Goal: Information Seeking & Learning: Check status

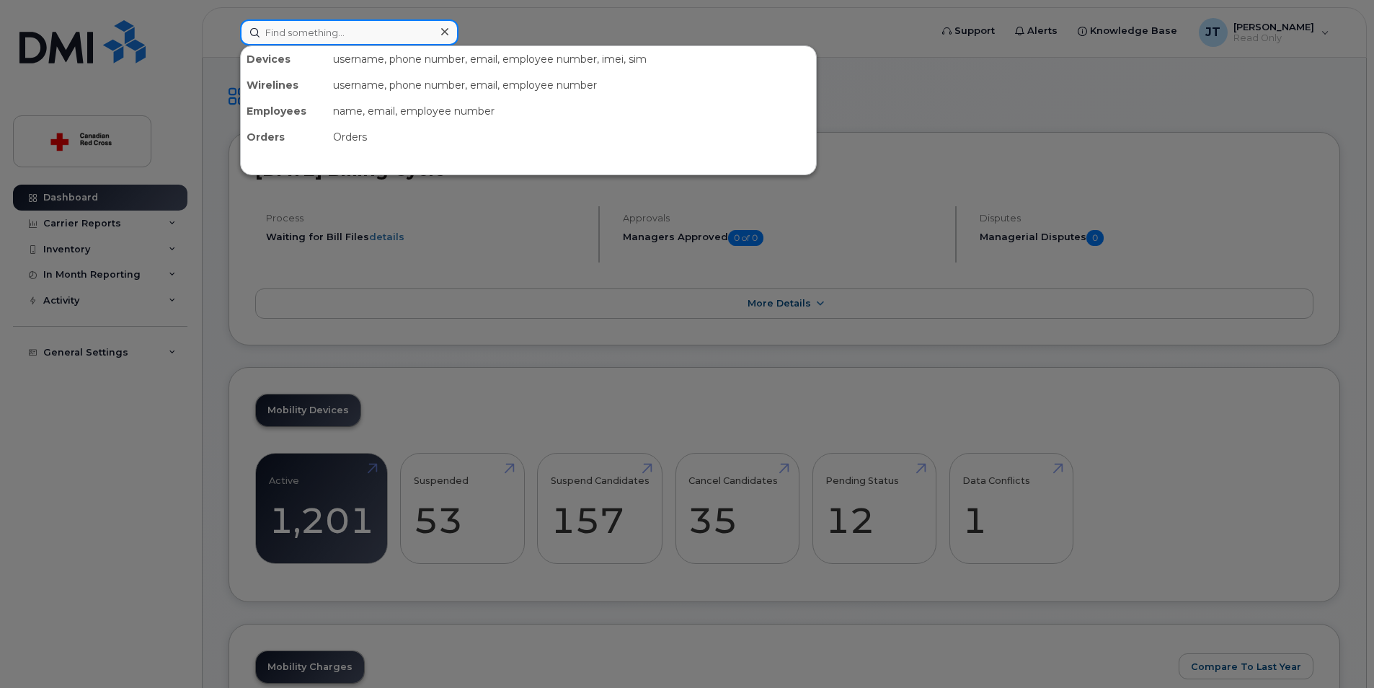
click at [312, 36] on input at bounding box center [349, 32] width 218 height 26
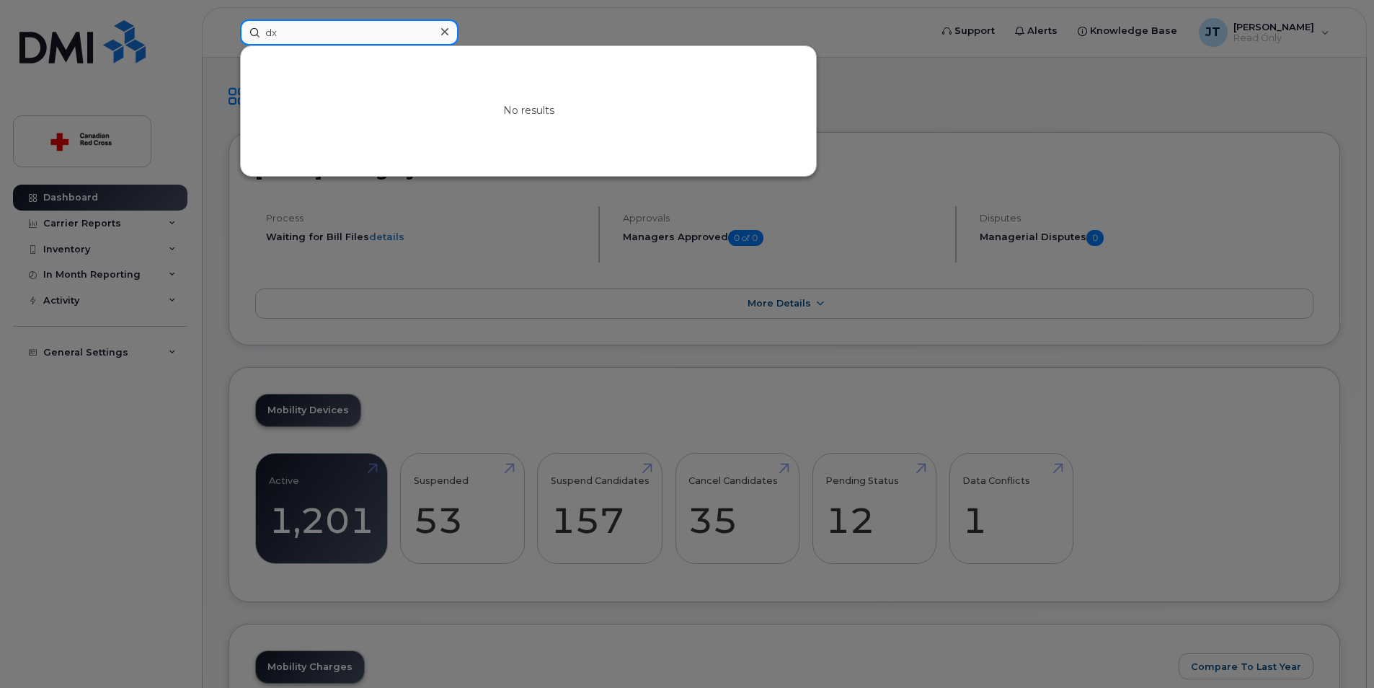
type input "d"
type input "D"
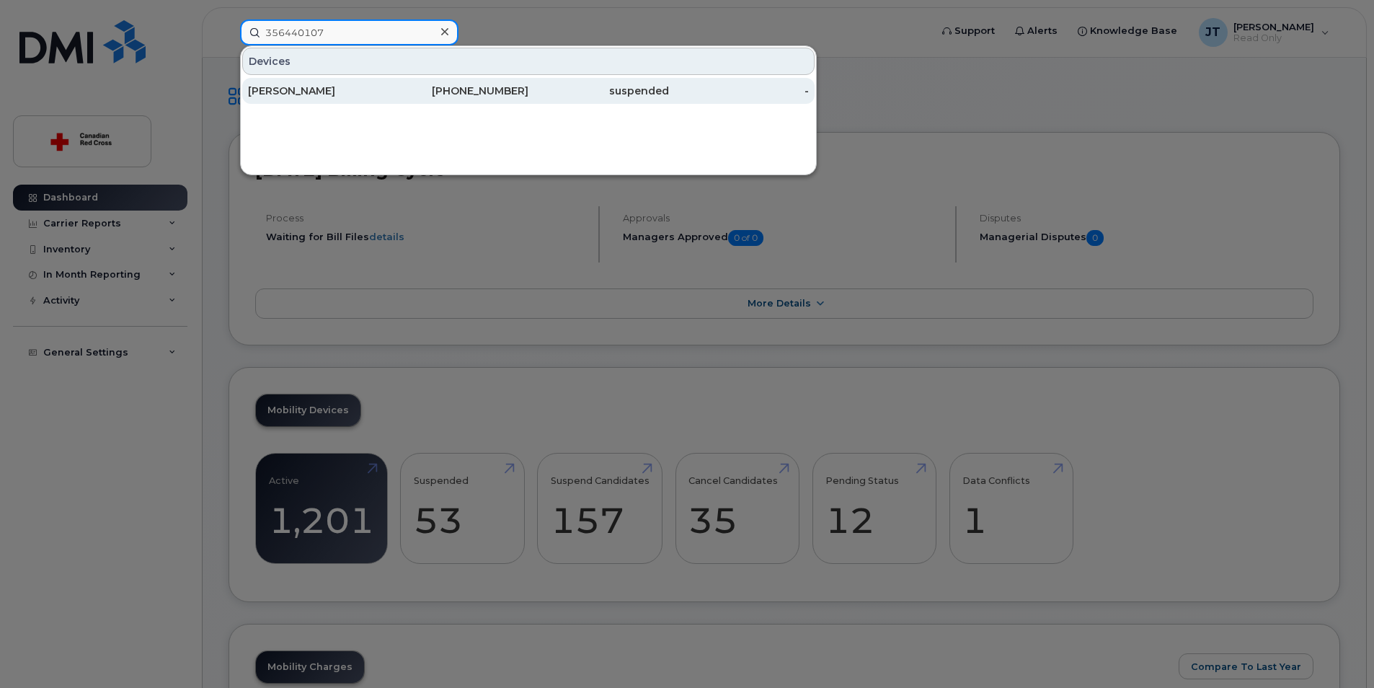
type input "356440107"
click at [332, 95] on div "[PERSON_NAME]" at bounding box center [318, 91] width 141 height 14
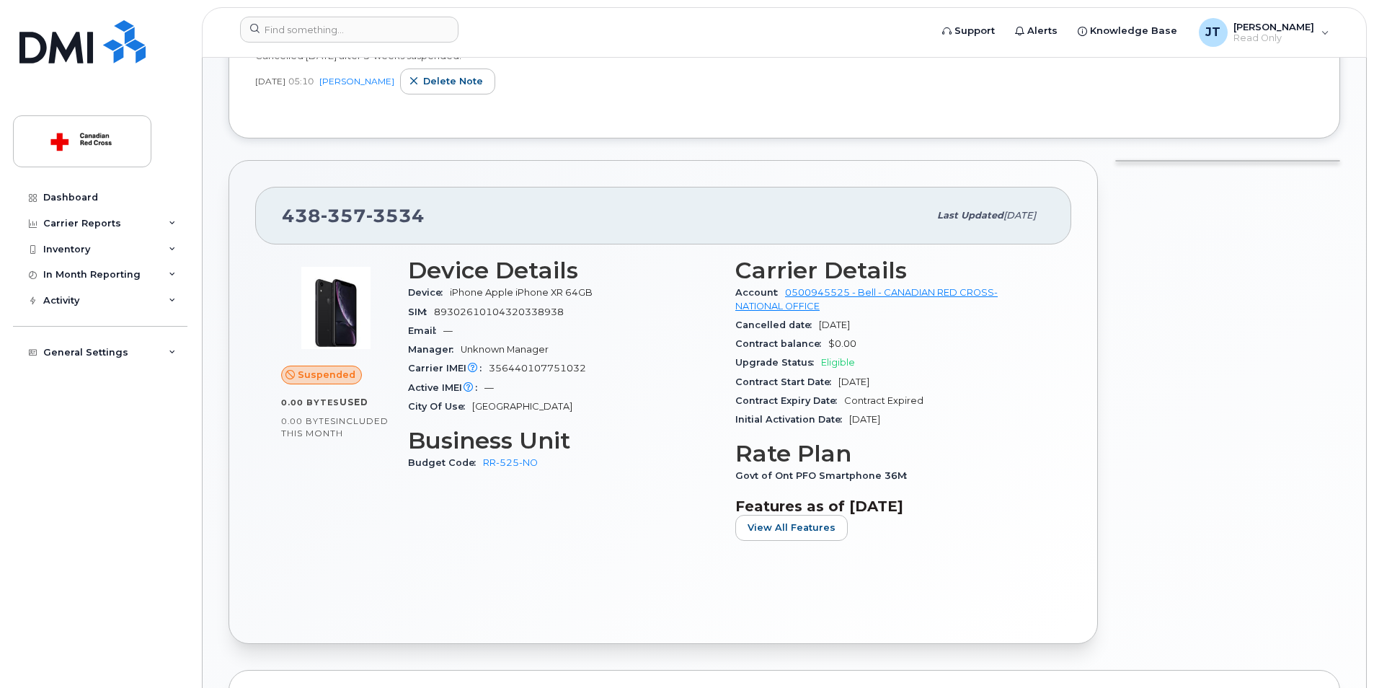
scroll to position [288, 0]
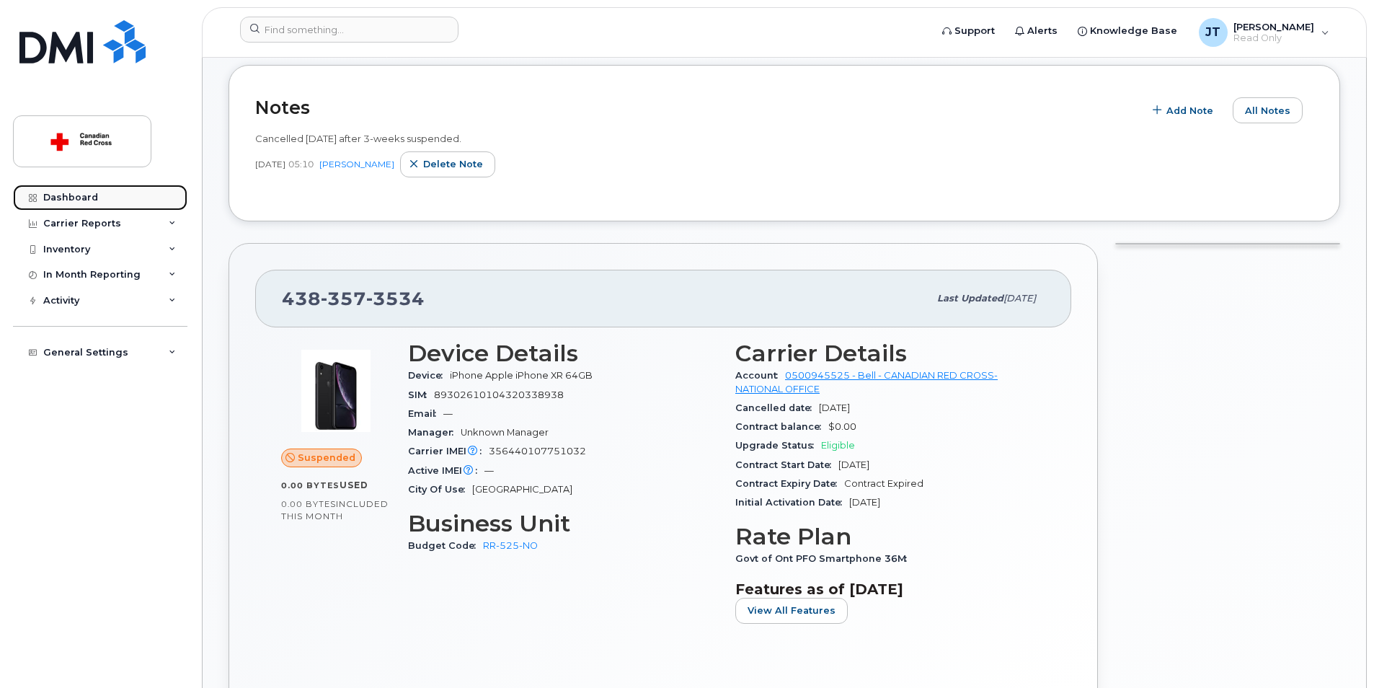
click at [79, 204] on link "Dashboard" at bounding box center [100, 198] width 174 height 26
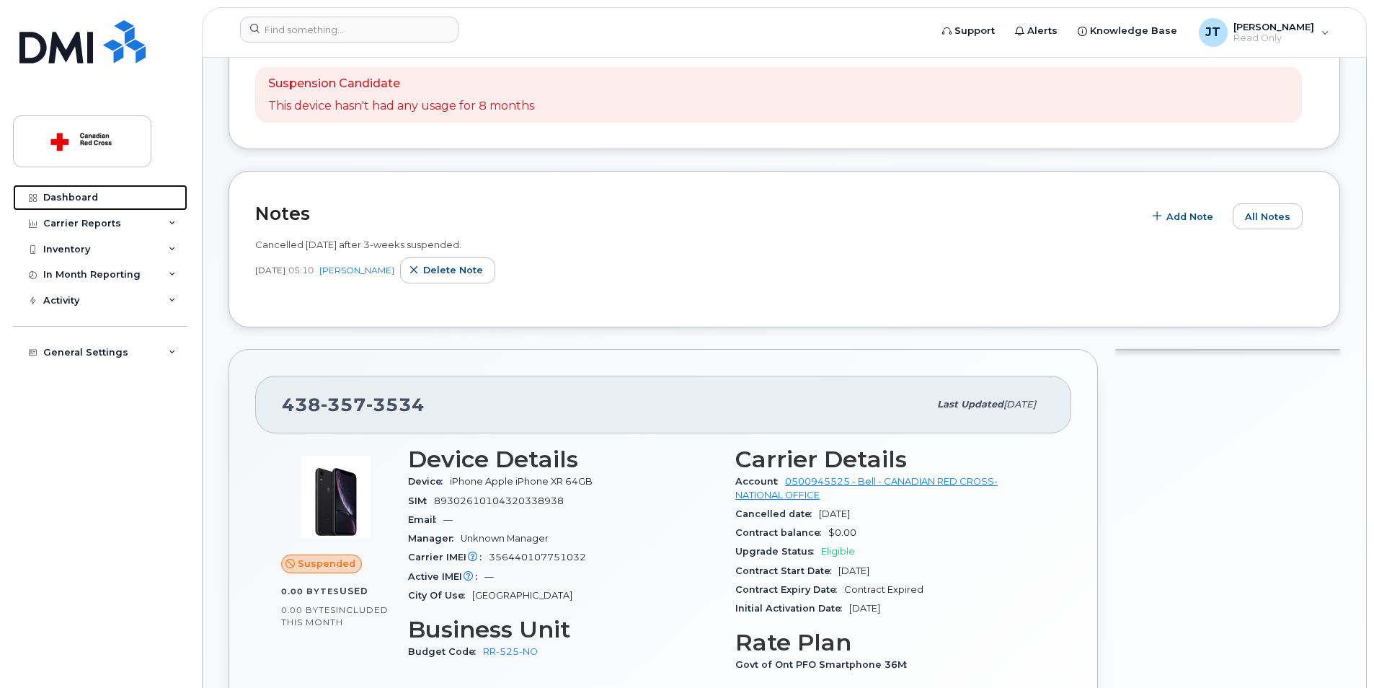
scroll to position [0, 0]
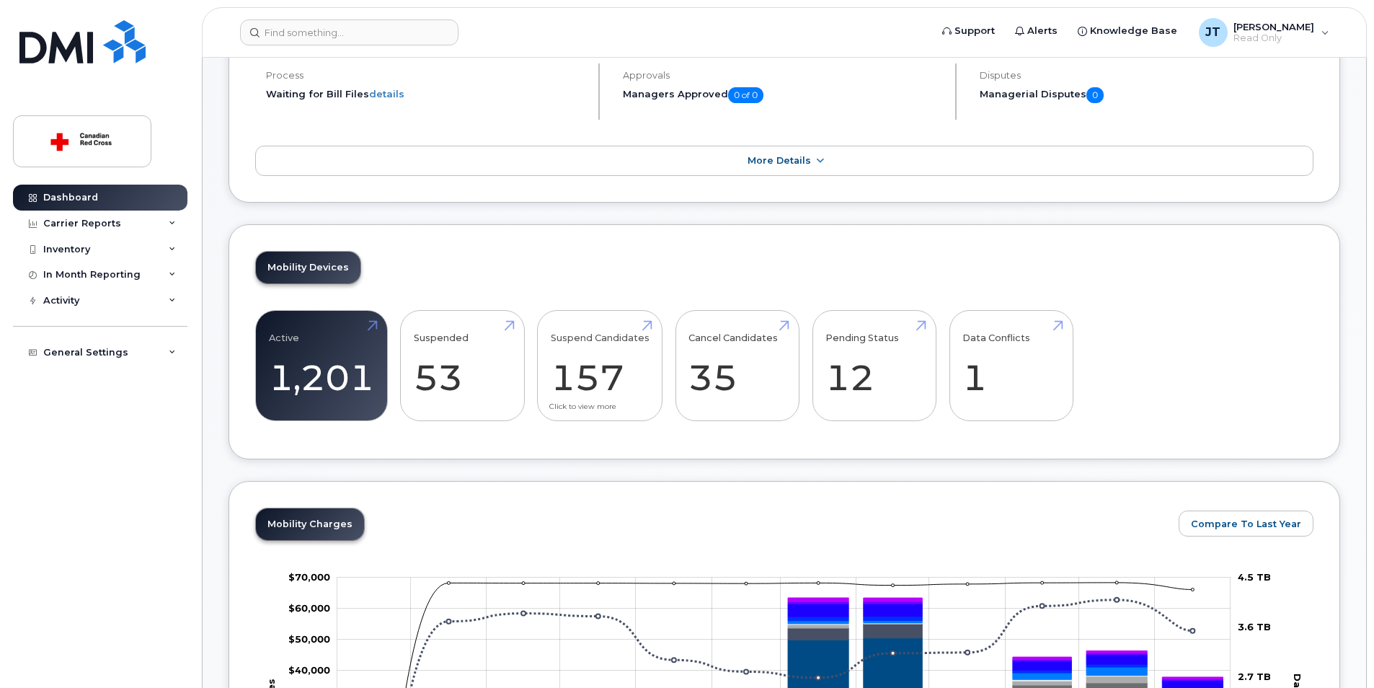
scroll to position [144, 0]
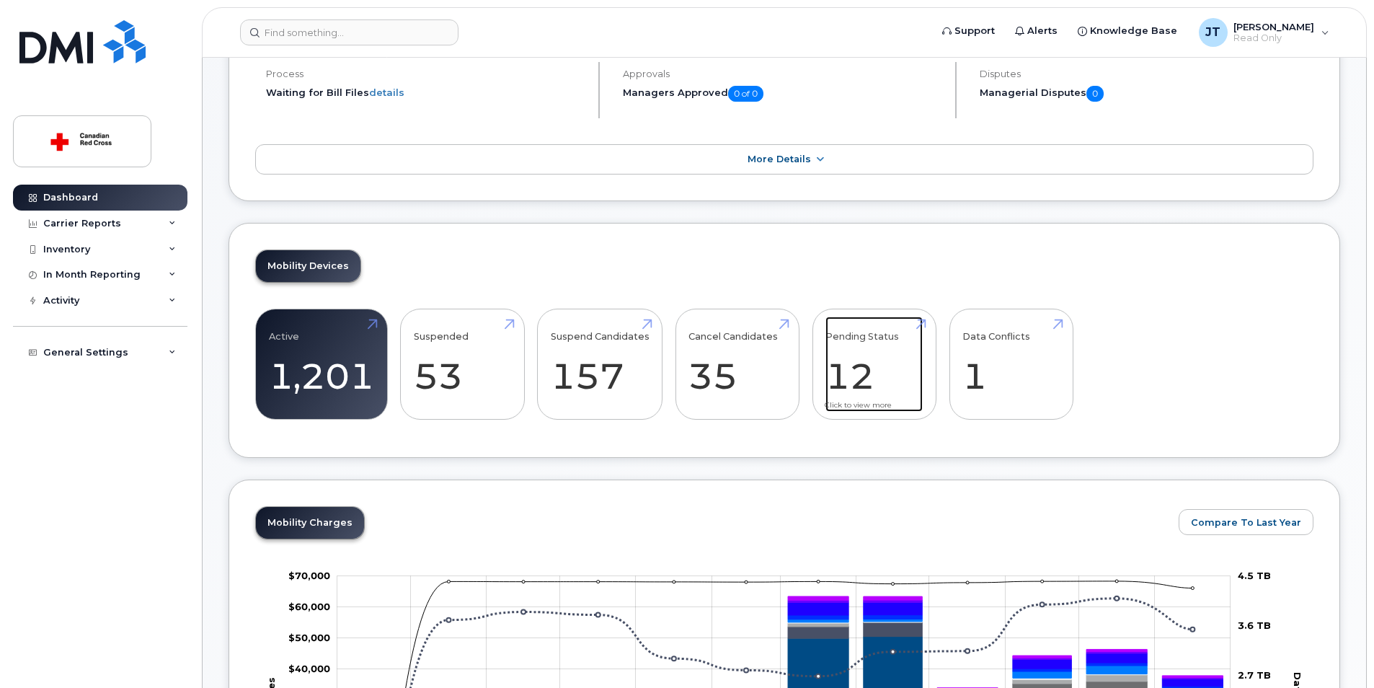
click at [858, 345] on link "Pending Status 12" at bounding box center [873, 363] width 97 height 95
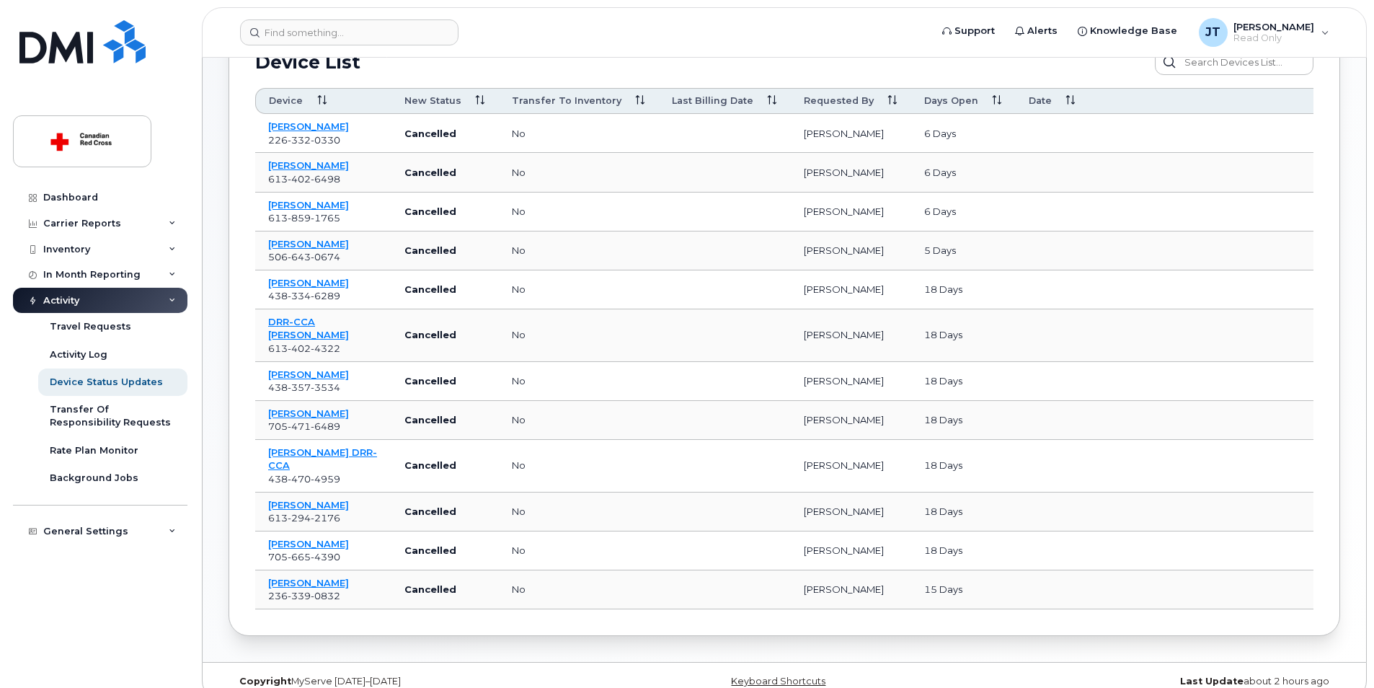
scroll to position [167, 0]
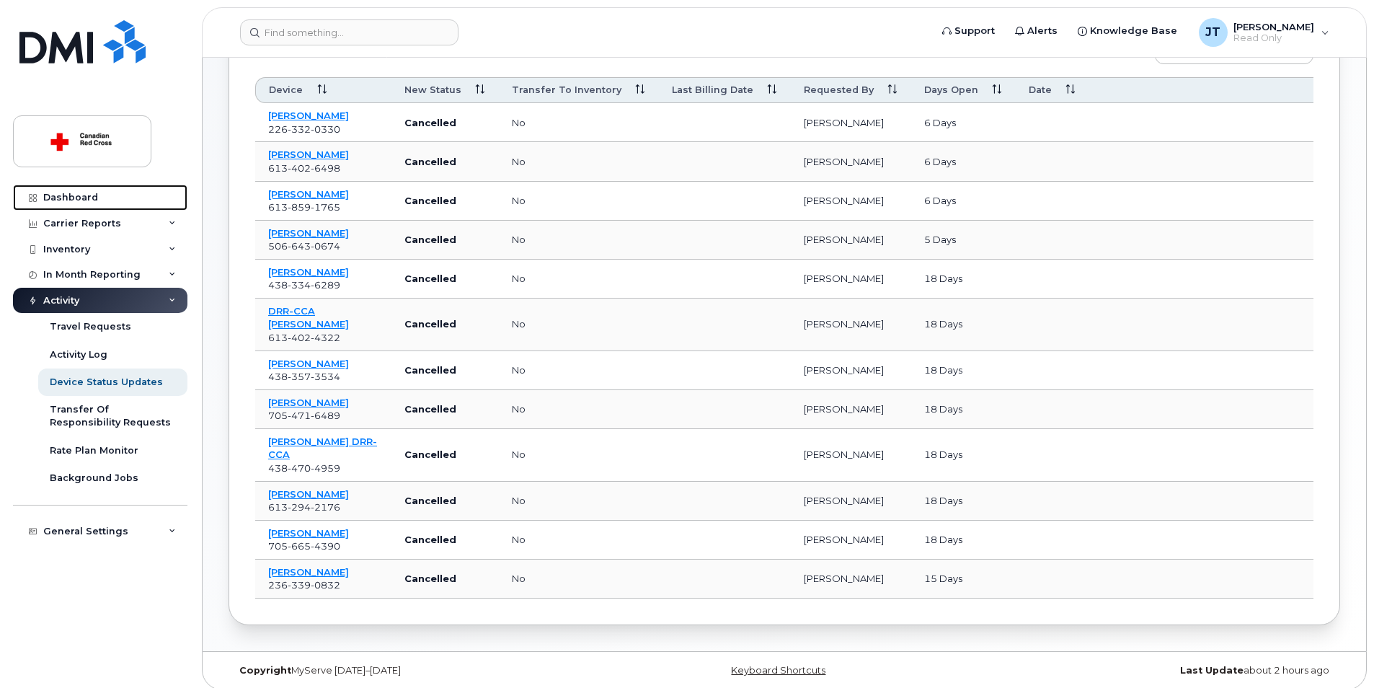
drag, startPoint x: 102, startPoint y: 190, endPoint x: 267, endPoint y: 133, distance: 173.7
click at [102, 190] on link "Dashboard" at bounding box center [100, 198] width 174 height 26
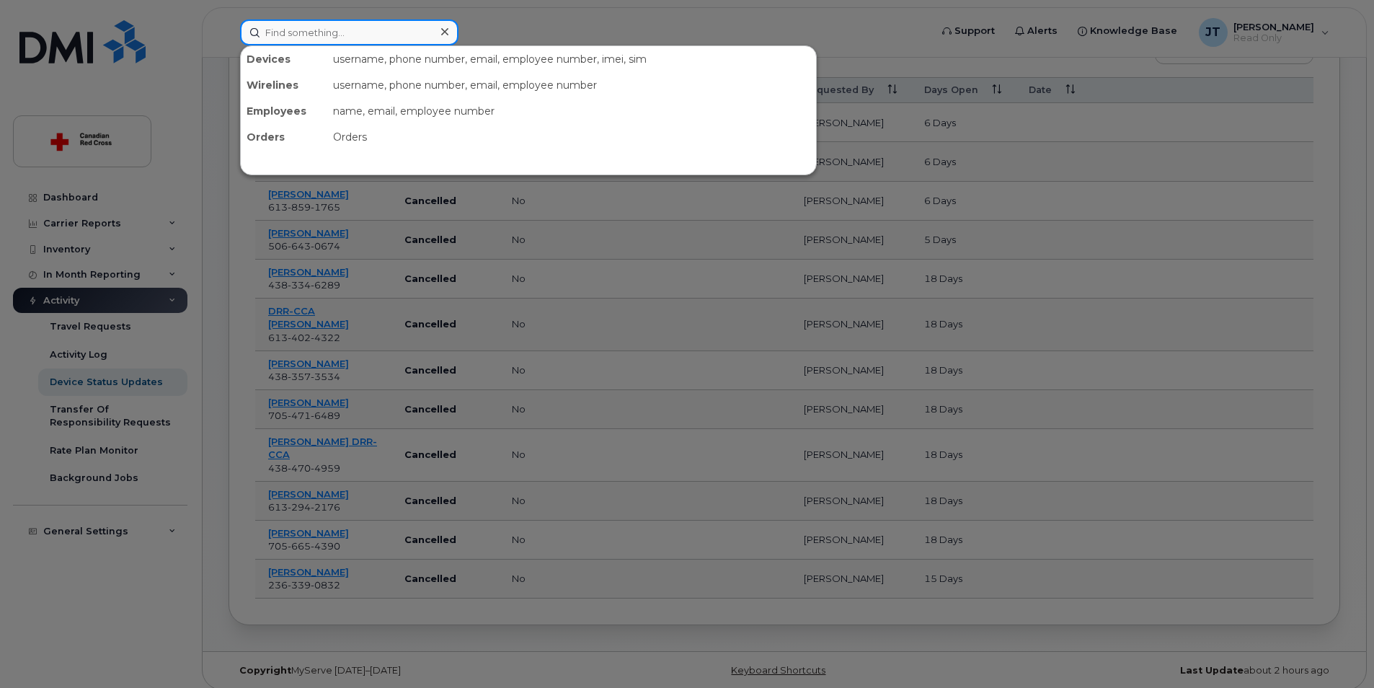
click at [351, 41] on input at bounding box center [349, 32] width 218 height 26
paste input "FFXJ40M5N72J"
type input "FFXJ40M5N72J"
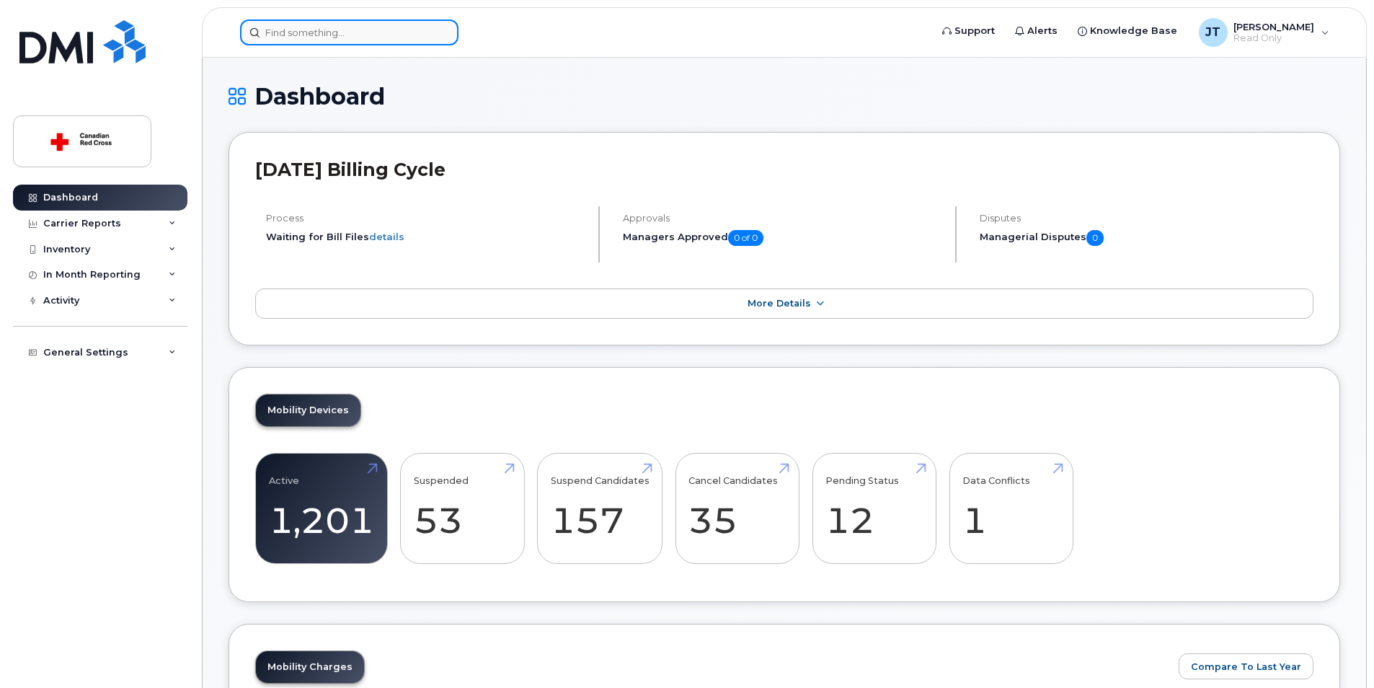
click at [343, 37] on input at bounding box center [349, 32] width 218 height 26
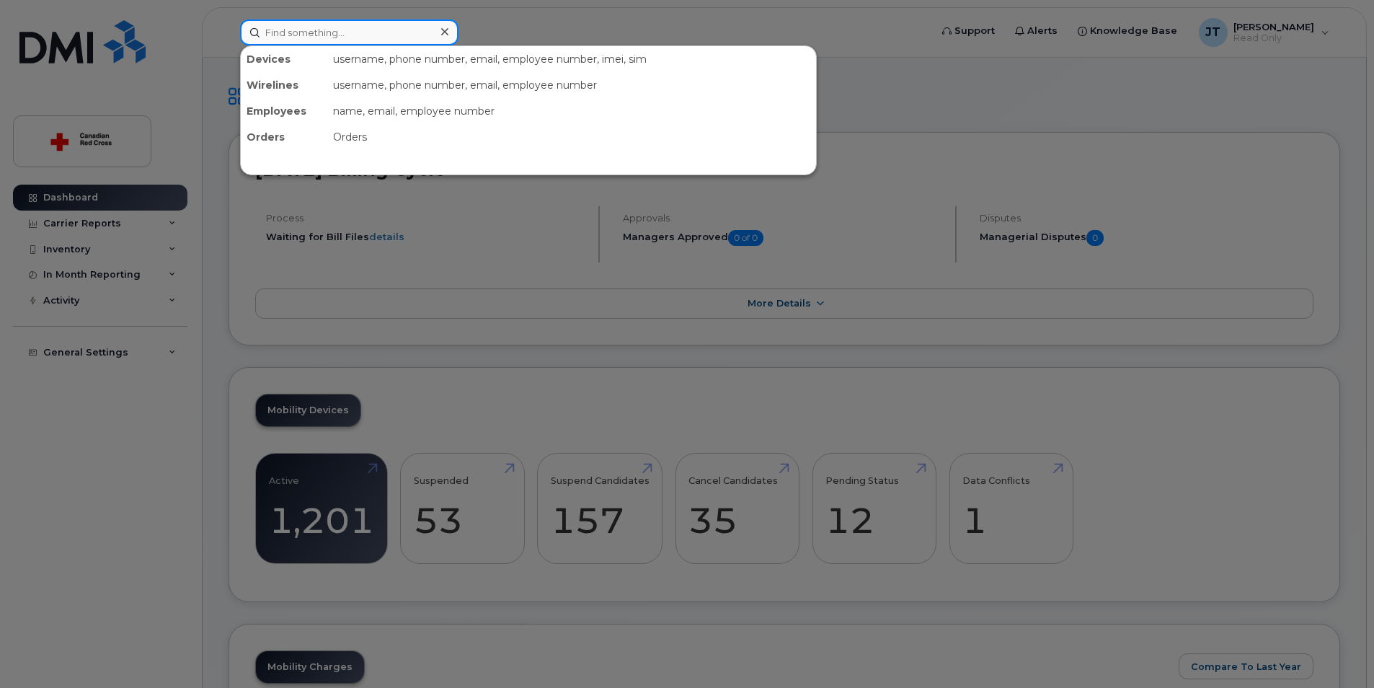
paste input "FFXJ40M5N72J"
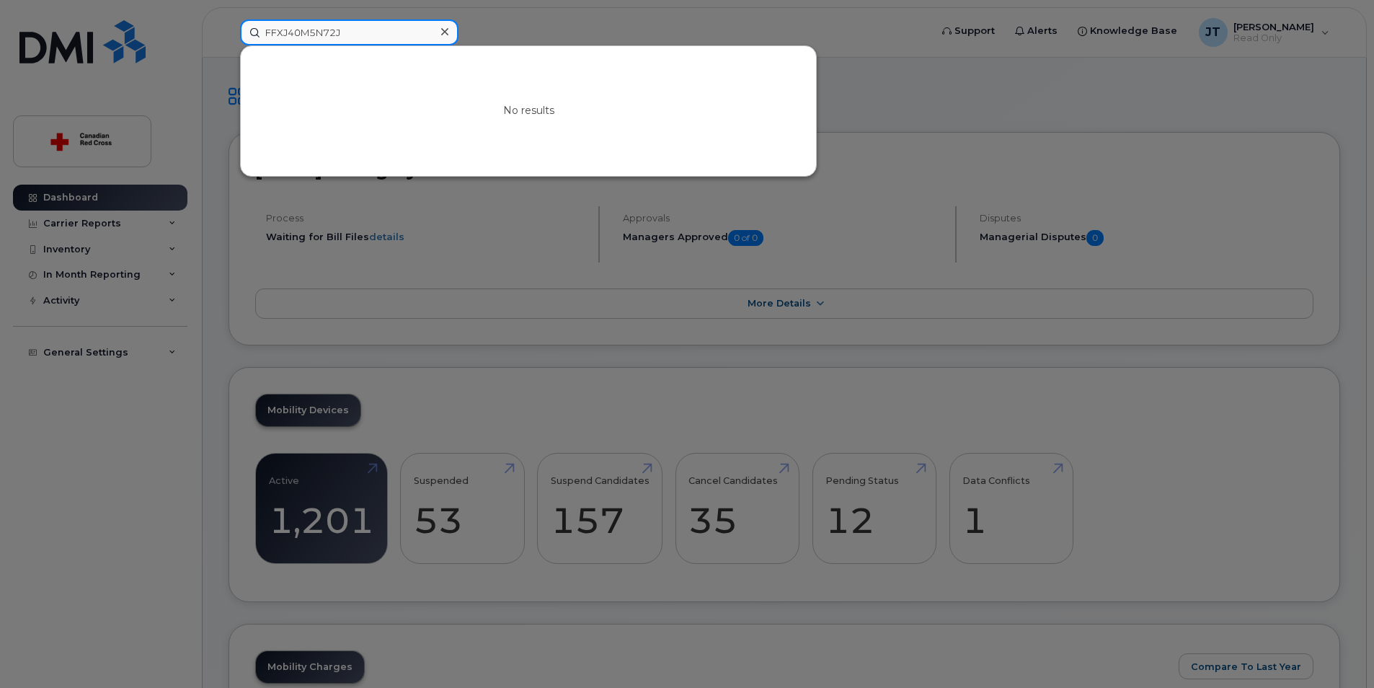
type input "FFXJ40M5N72J"
click at [561, 82] on div "No results" at bounding box center [528, 111] width 575 height 130
click at [449, 19] on div "FFXJ40M5N72J No results" at bounding box center [581, 32] width 704 height 26
click at [443, 27] on icon at bounding box center [444, 32] width 7 height 12
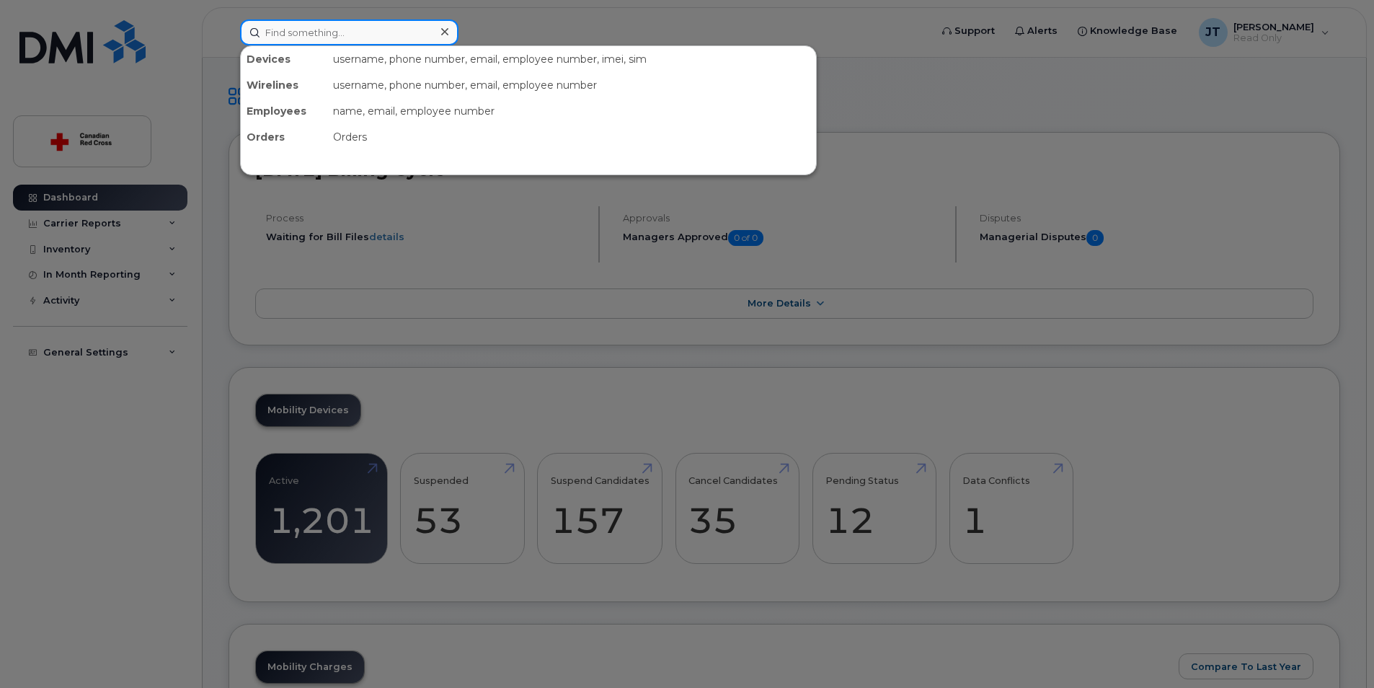
click at [416, 37] on input at bounding box center [349, 32] width 218 height 26
paste input "FFXJ40M5N72J"
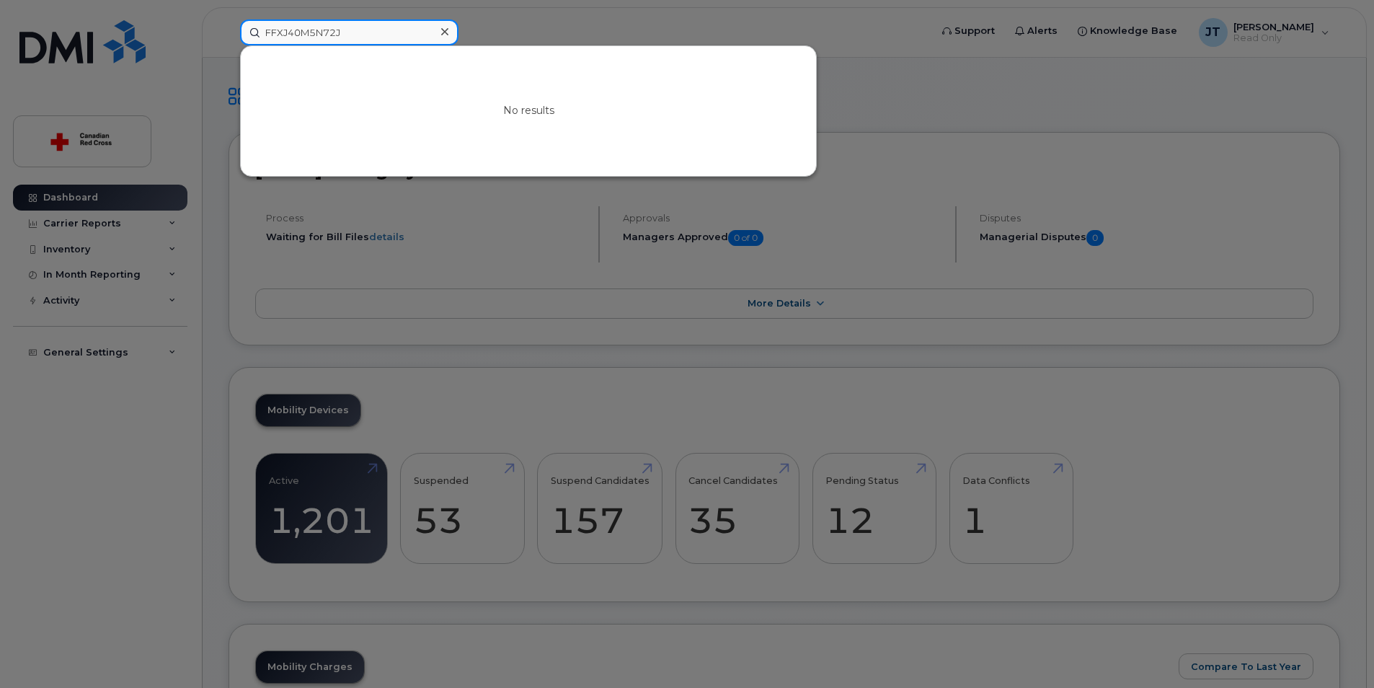
type input "FFXJ40M5N72J"
click at [443, 35] on icon at bounding box center [444, 32] width 7 height 12
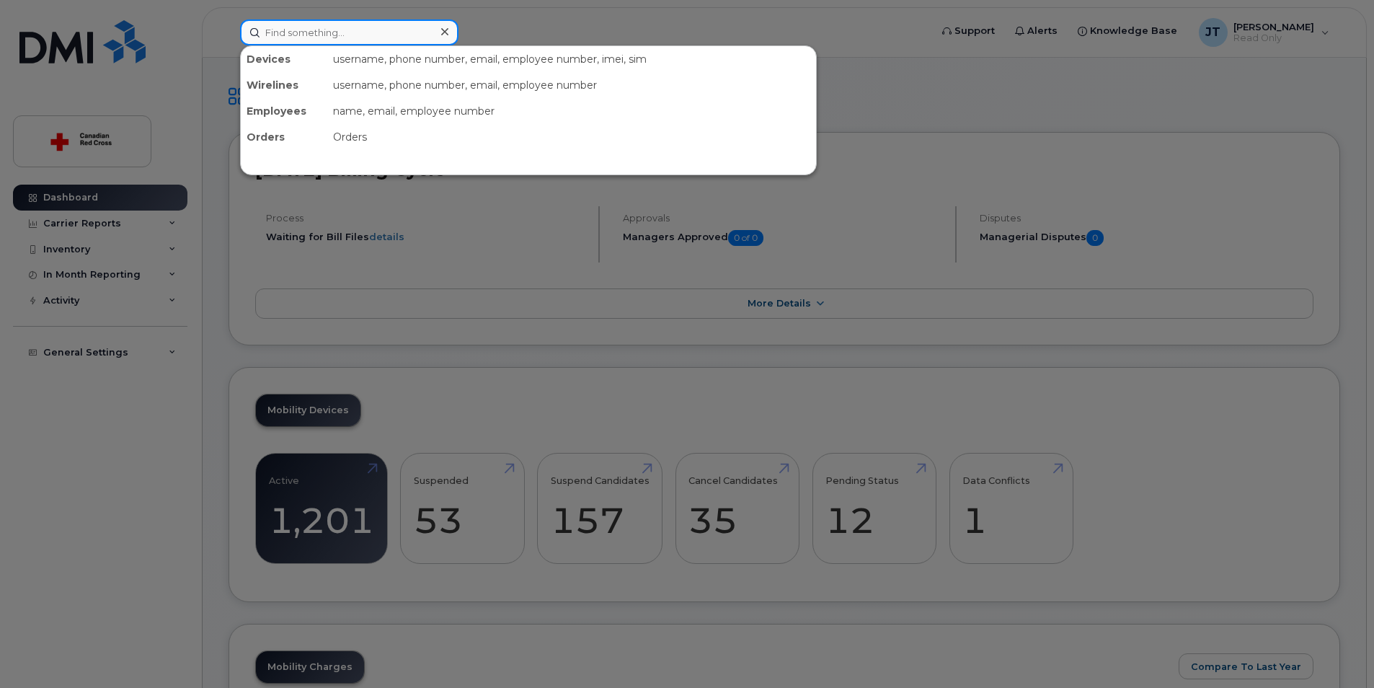
click at [425, 36] on input at bounding box center [349, 32] width 218 height 26
paste input "236-339-0832"
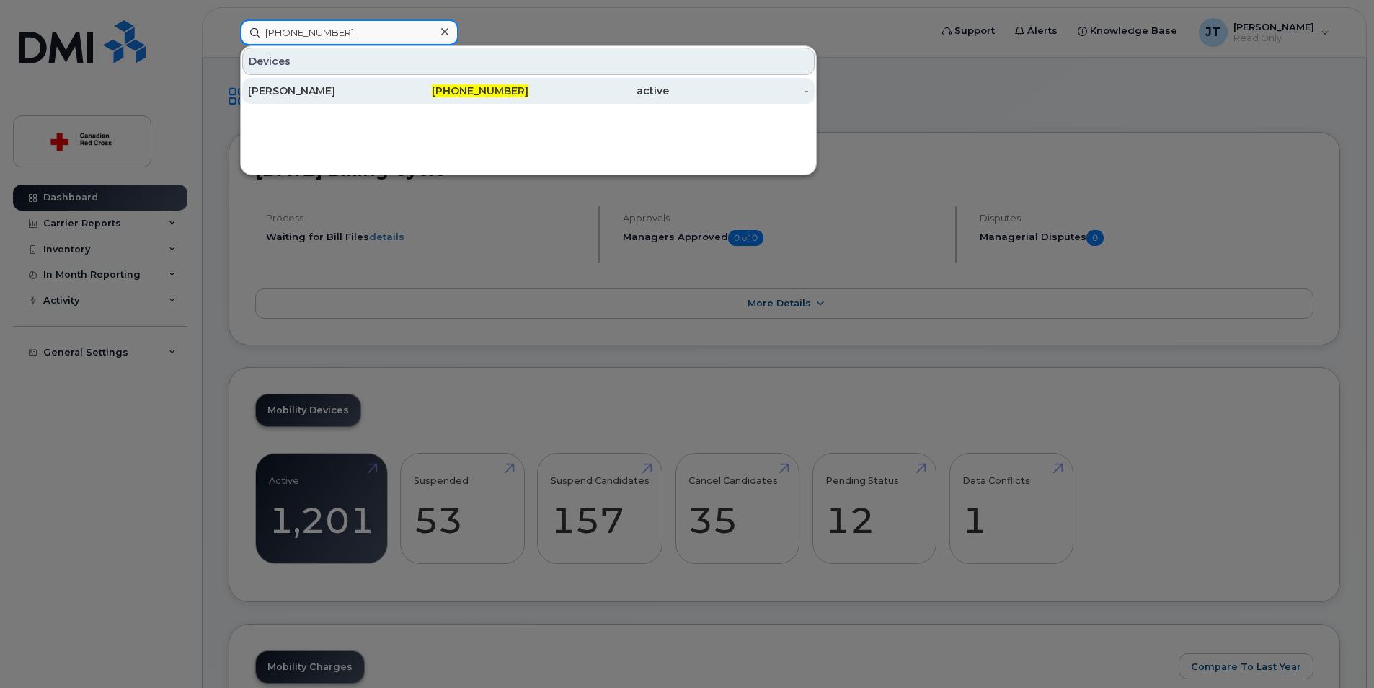
type input "236-339-0832"
click at [396, 89] on div "236-339-0832" at bounding box center [459, 91] width 141 height 14
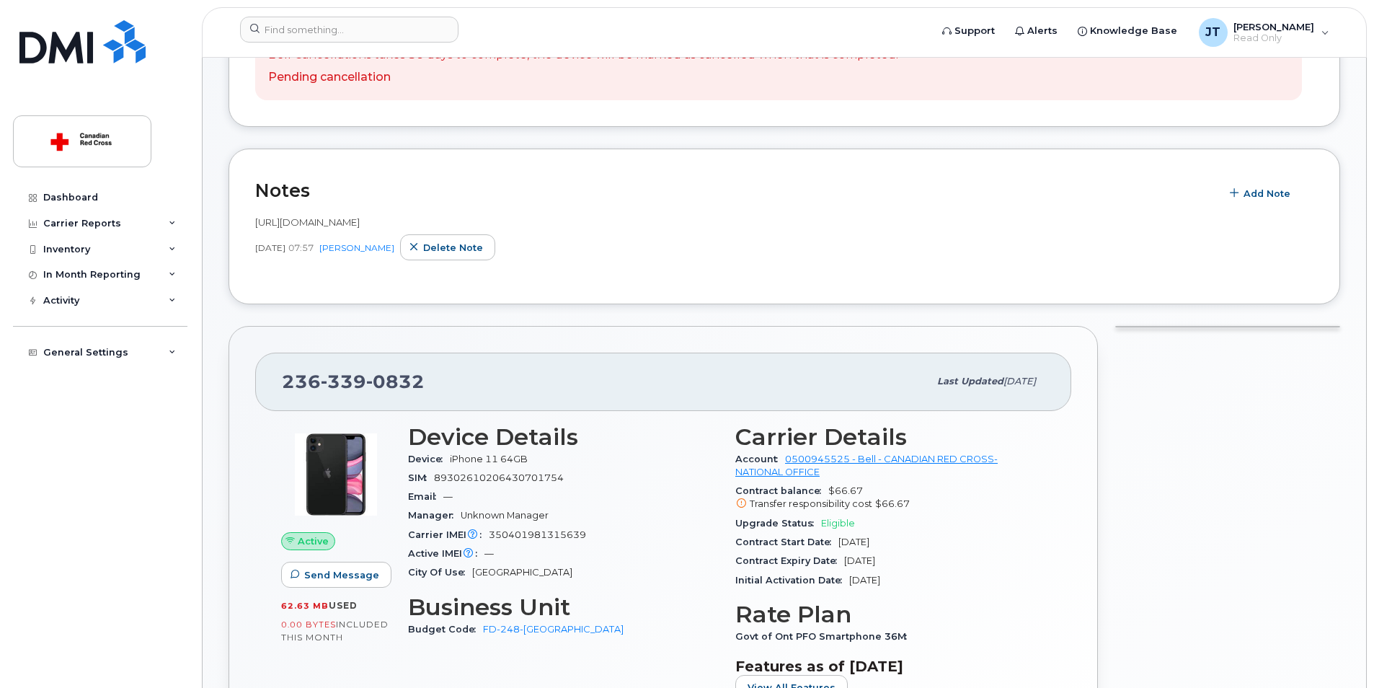
scroll to position [288, 0]
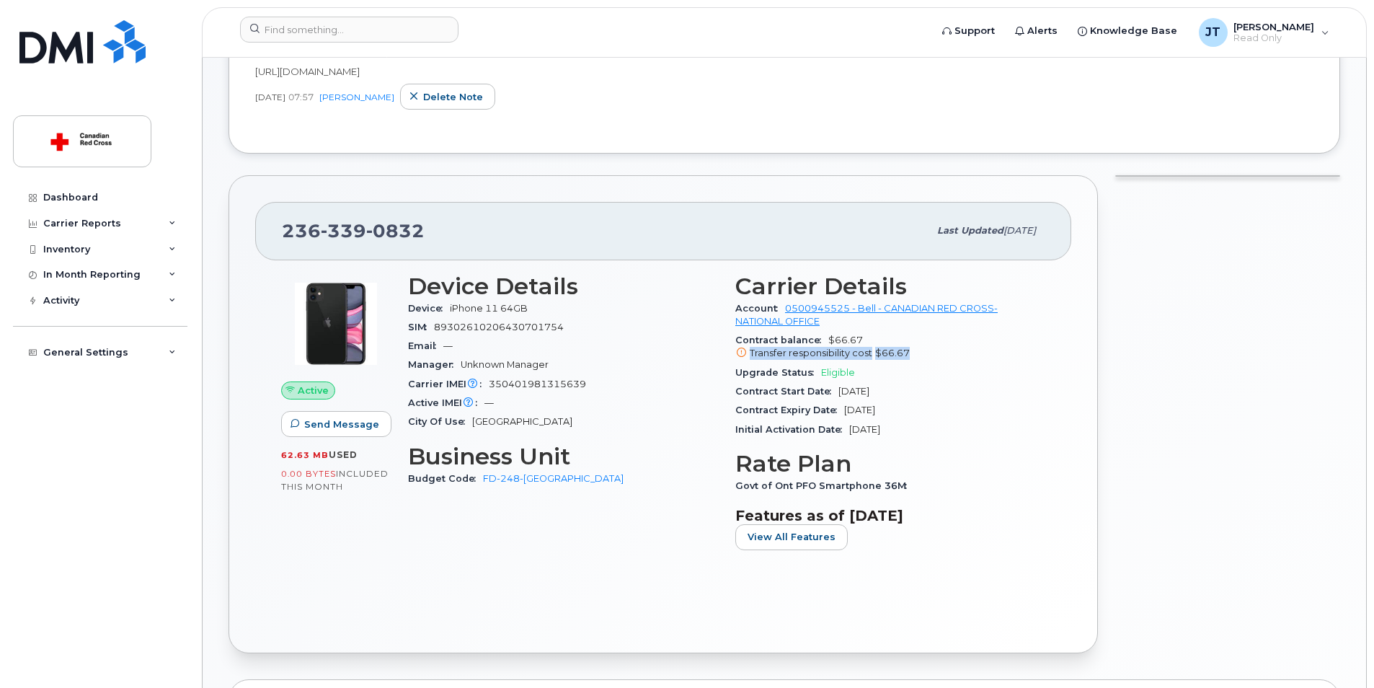
drag, startPoint x: 751, startPoint y: 354, endPoint x: 924, endPoint y: 362, distance: 173.2
click at [924, 361] on div "Contract balance $66.67 Transfer responsibility cost $66.67" at bounding box center [890, 347] width 310 height 32
drag, startPoint x: 924, startPoint y: 362, endPoint x: 960, endPoint y: 459, distance: 103.5
click at [960, 459] on h3 "Rate Plan" at bounding box center [890, 464] width 310 height 26
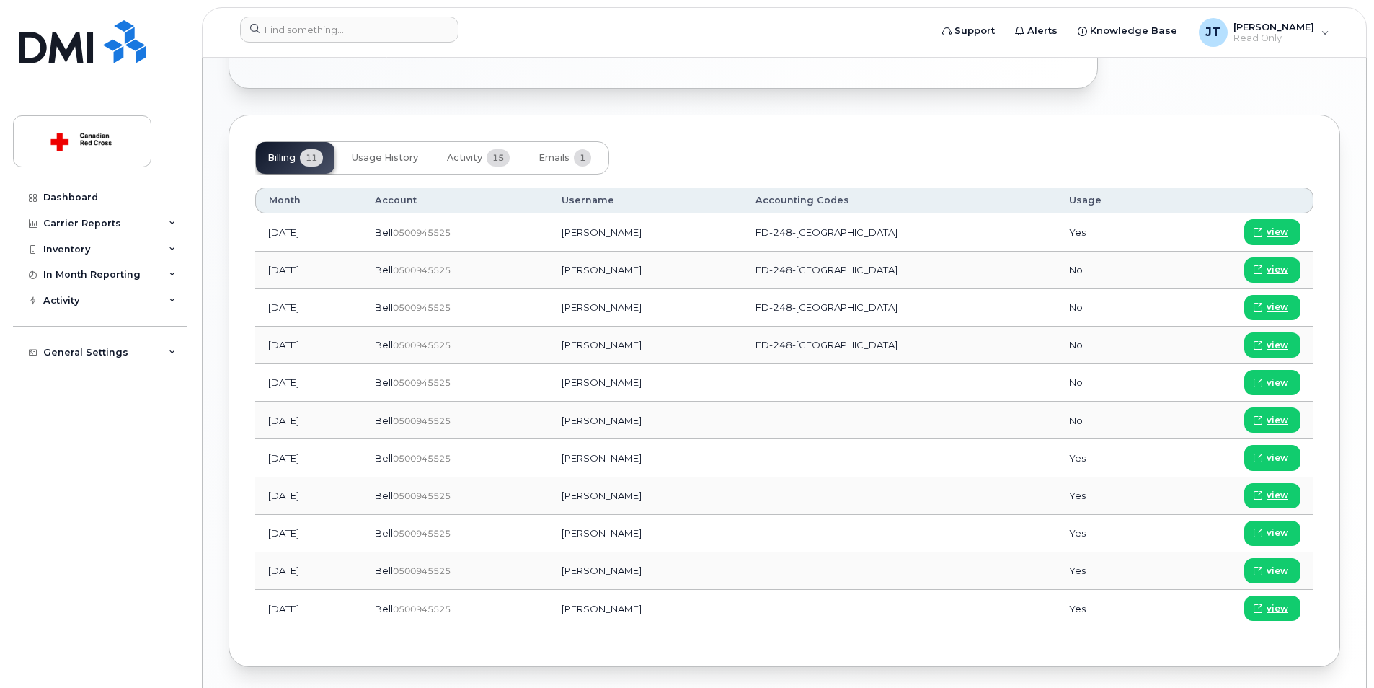
scroll to position [865, 0]
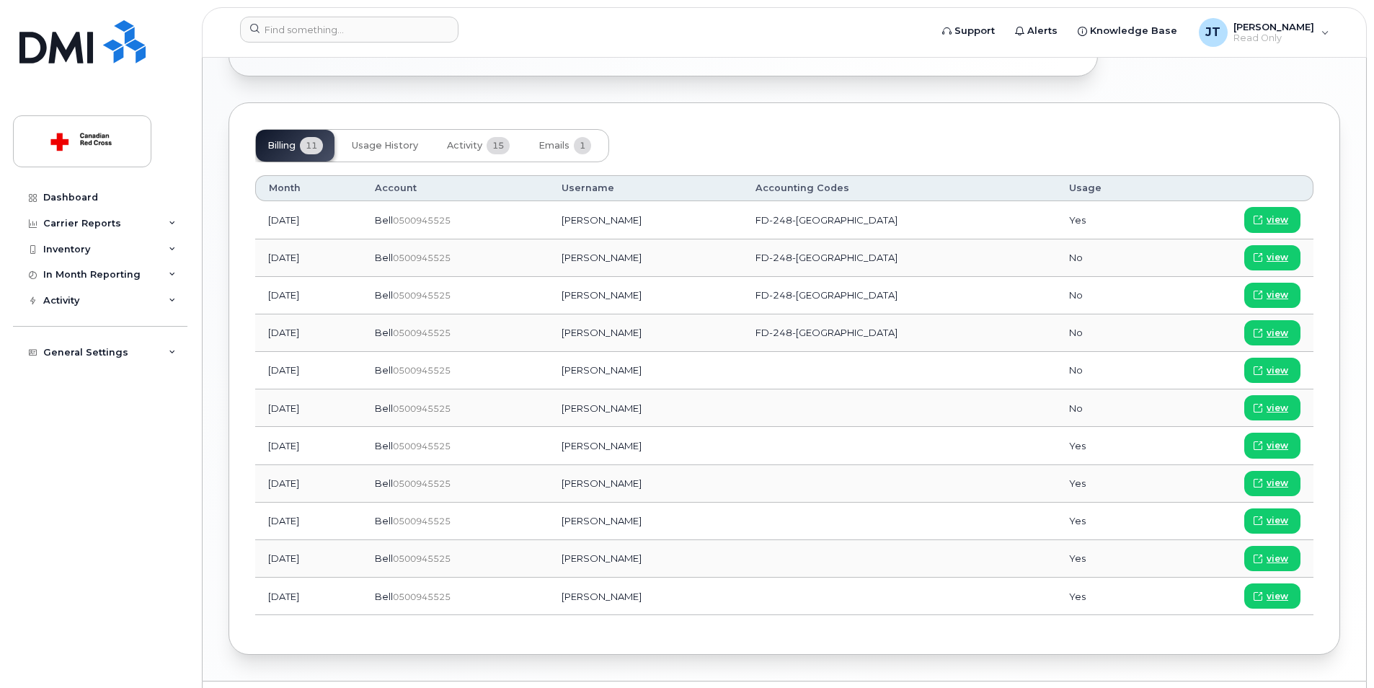
drag, startPoint x: 332, startPoint y: 225, endPoint x: 805, endPoint y: 502, distance: 547.4
click at [800, 500] on tbody "Aug 2025 Bell  0500945525 Kaine Rice FD-248-BC Yes view Jul 2025 Bell  05009455…" at bounding box center [784, 408] width 1058 height 414
drag, startPoint x: 805, startPoint y: 502, endPoint x: 854, endPoint y: 531, distance: 57.9
click at [854, 531] on td at bounding box center [899, 520] width 313 height 37
drag, startPoint x: 370, startPoint y: 371, endPoint x: 655, endPoint y: 436, distance: 292.1
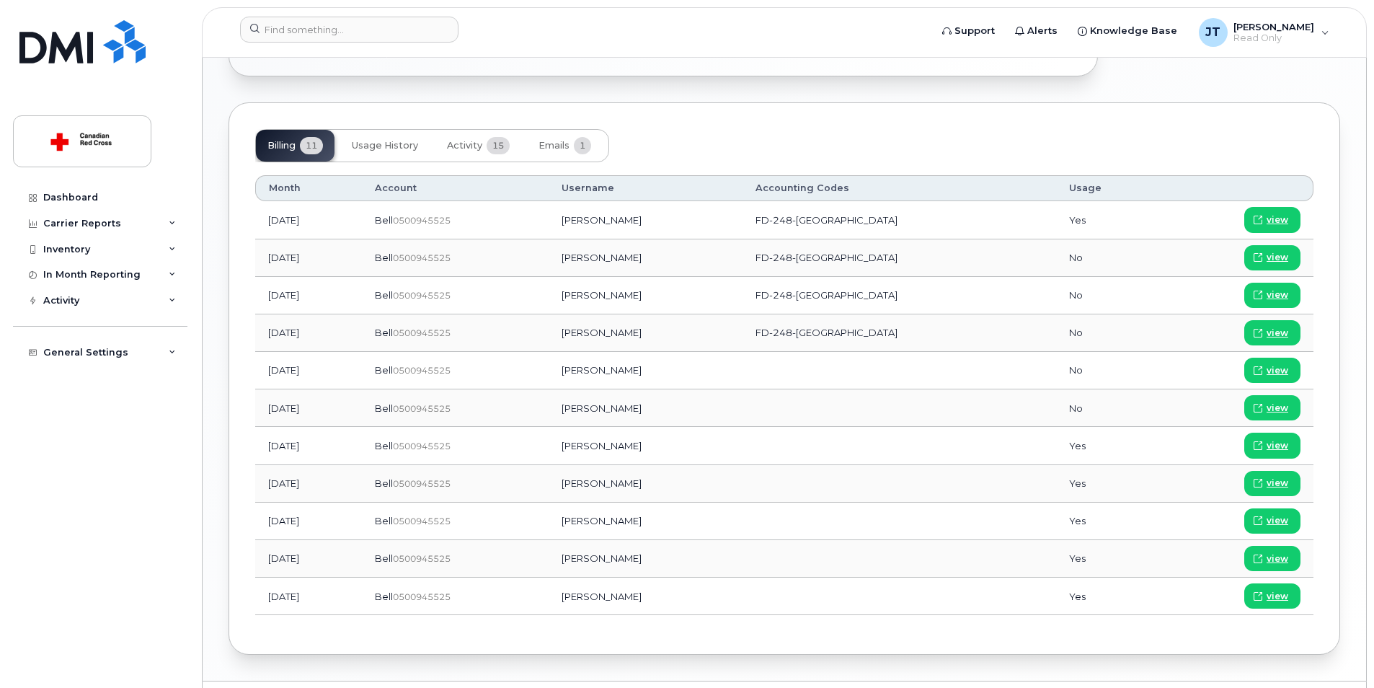
click at [647, 435] on tbody "Aug 2025 Bell  0500945525 Kaine Rice FD-248-BC Yes view Jul 2025 Bell  05009455…" at bounding box center [784, 408] width 1058 height 414
drag, startPoint x: 655, startPoint y: 436, endPoint x: 746, endPoint y: 453, distance: 93.2
click at [743, 453] on td "Kaine Rice" at bounding box center [646, 445] width 194 height 37
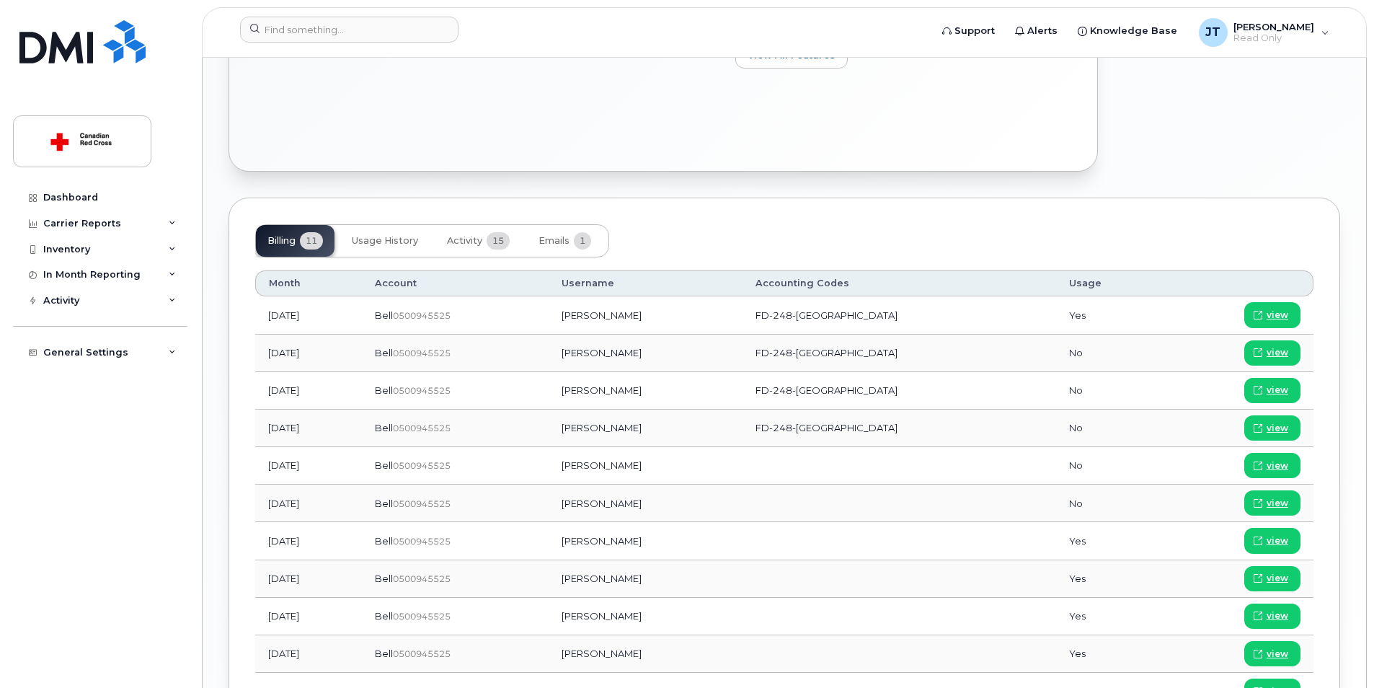
scroll to position [577, 0]
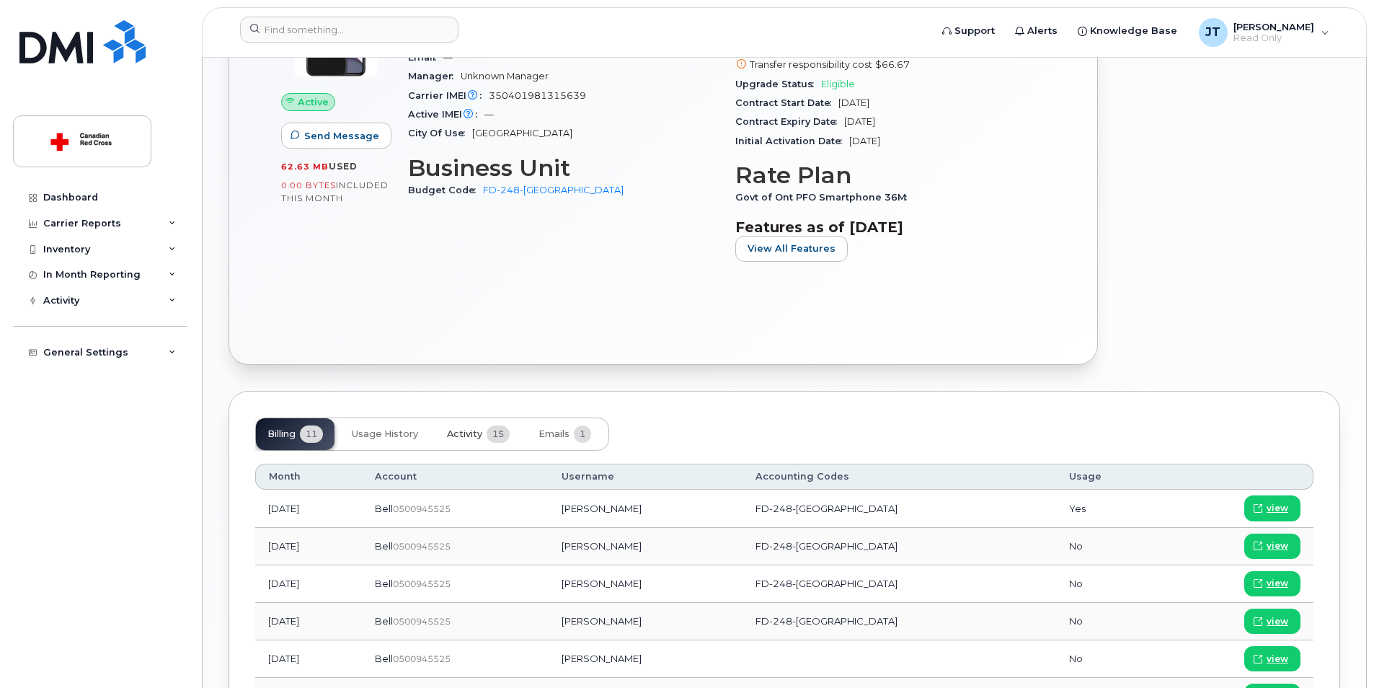
click at [478, 429] on span "Activity" at bounding box center [464, 434] width 35 height 12
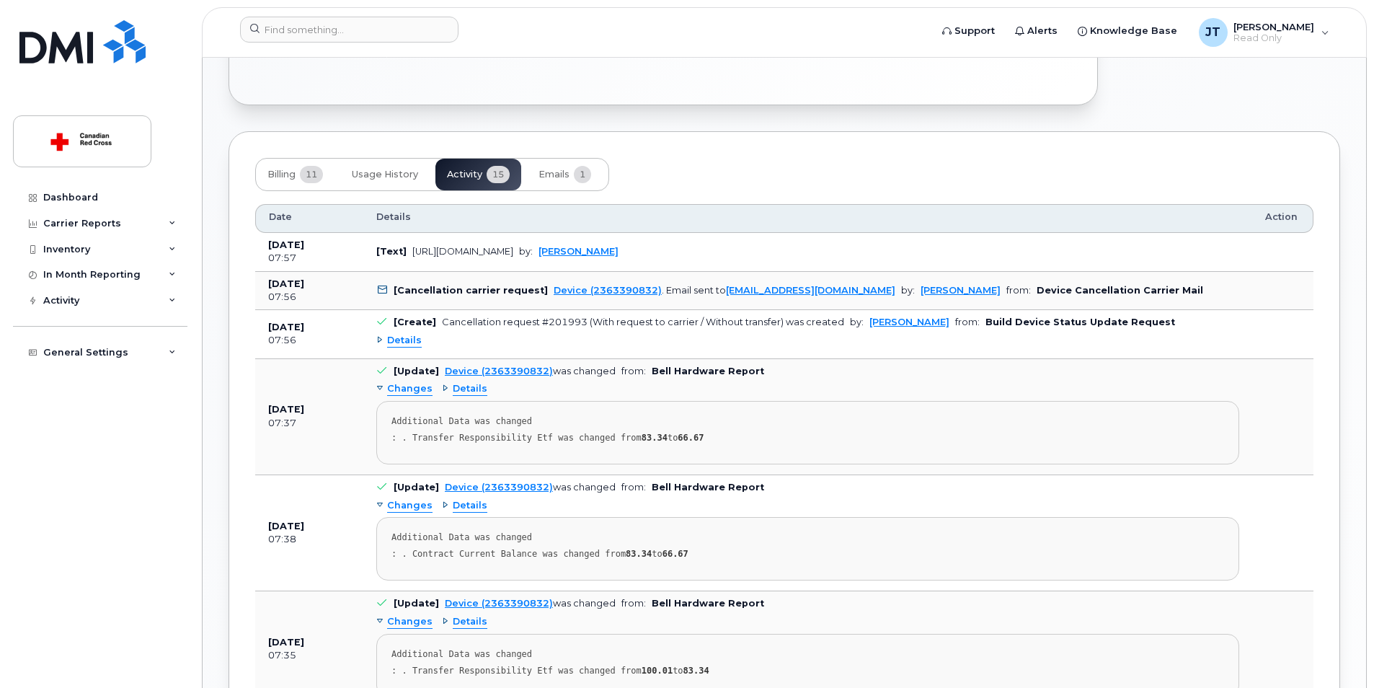
scroll to position [865, 0]
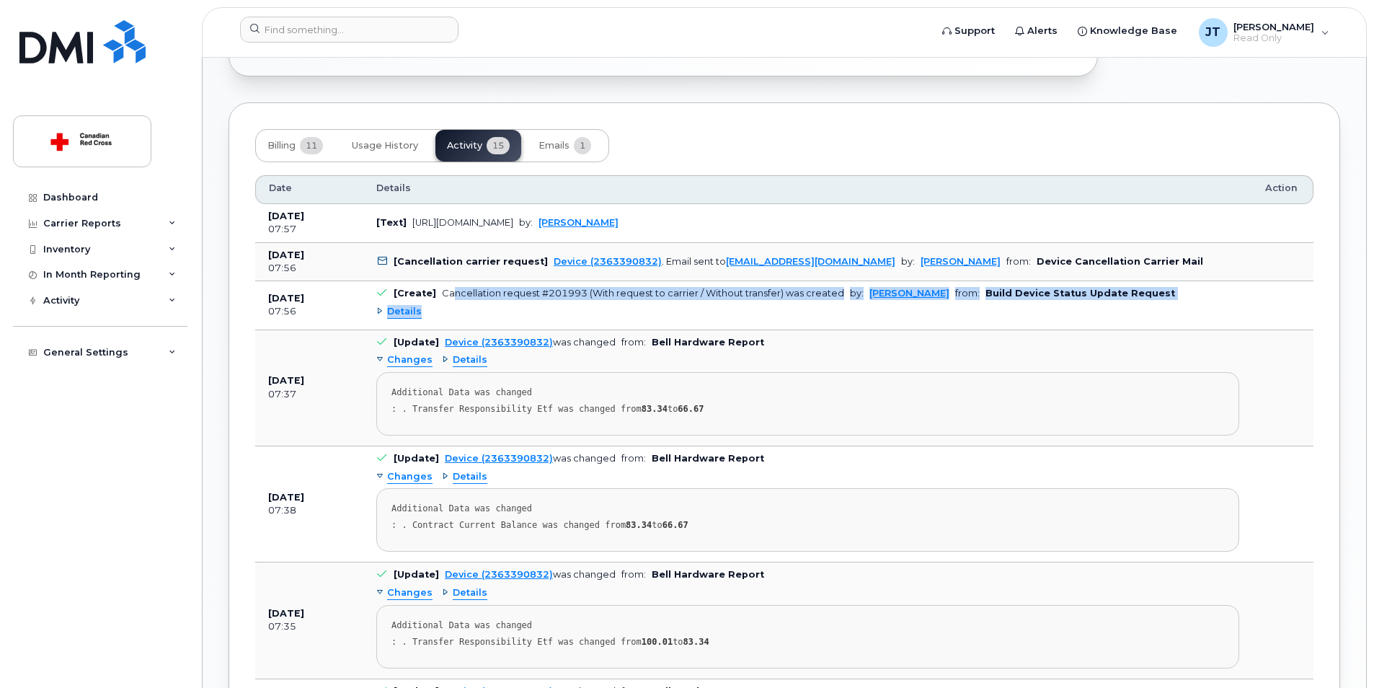
drag, startPoint x: 450, startPoint y: 298, endPoint x: 502, endPoint y: 322, distance: 57.8
click at [502, 322] on td "[Create] Cancellation request #201993 (With request to carrier / Without transf…" at bounding box center [807, 305] width 889 height 48
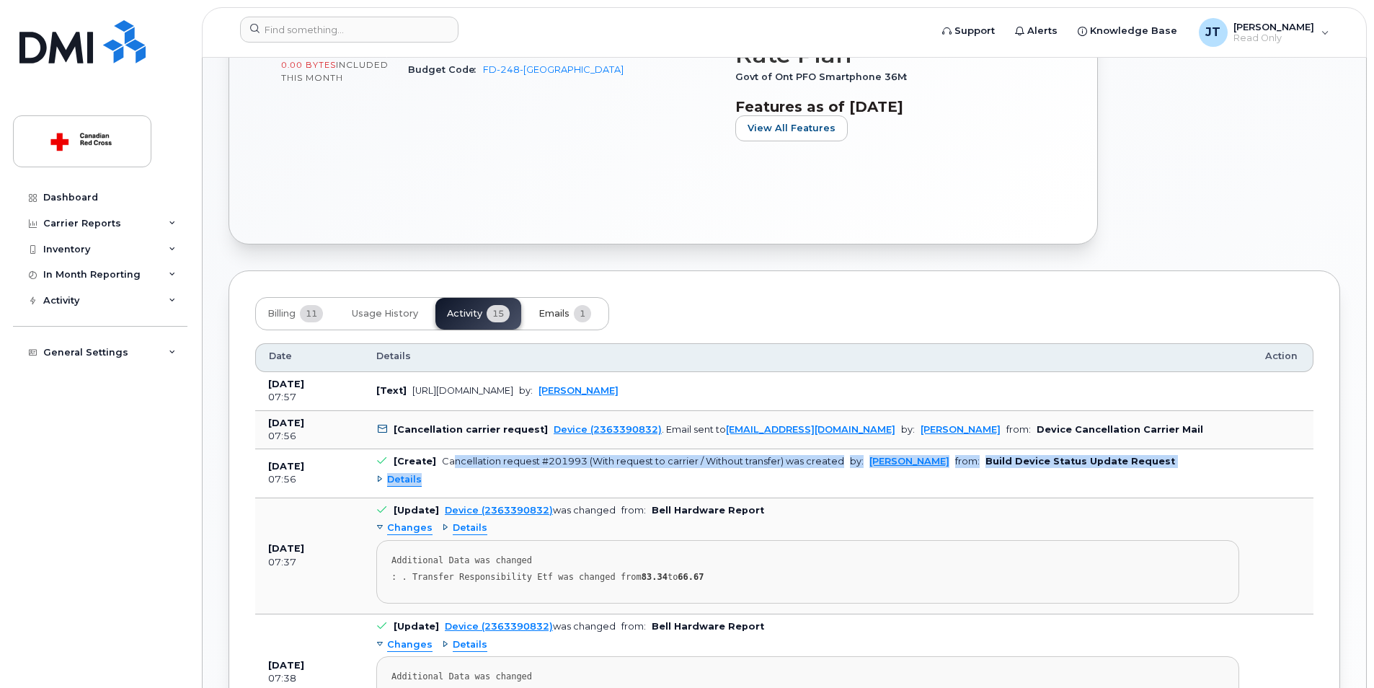
scroll to position [649, 0]
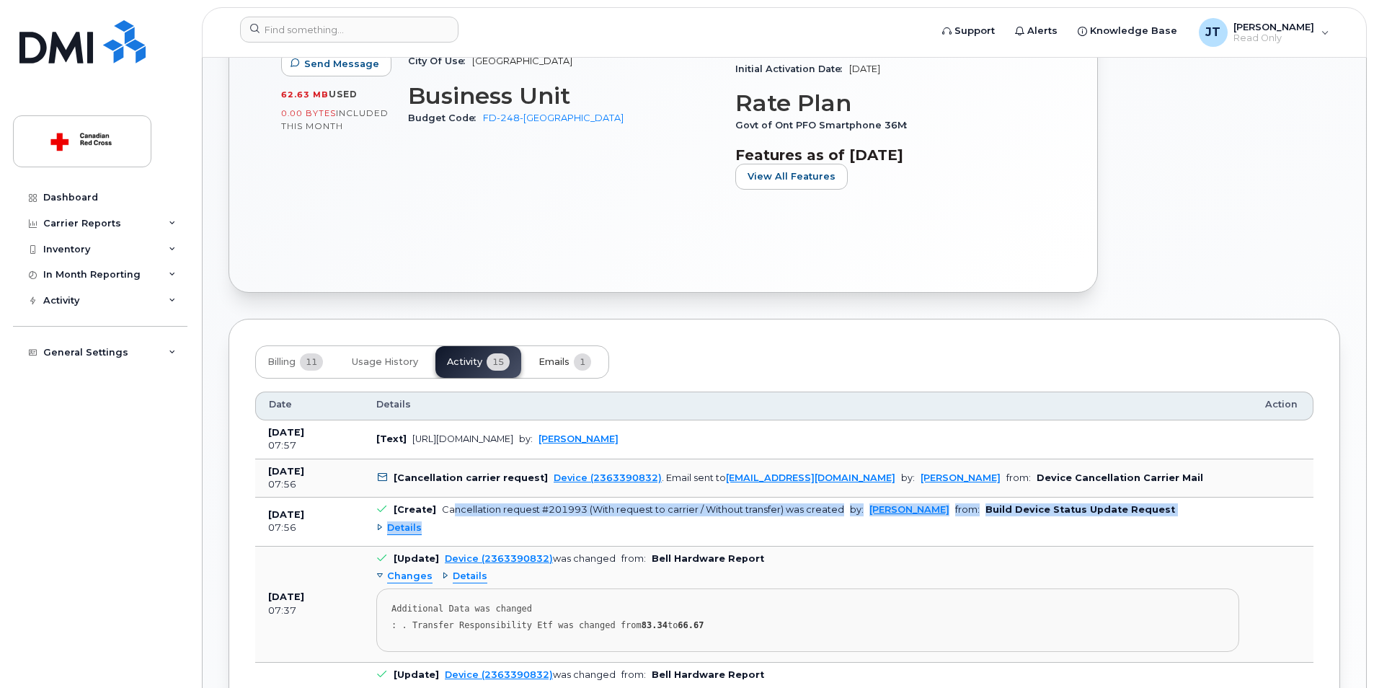
click at [590, 359] on span "1" at bounding box center [582, 361] width 17 height 17
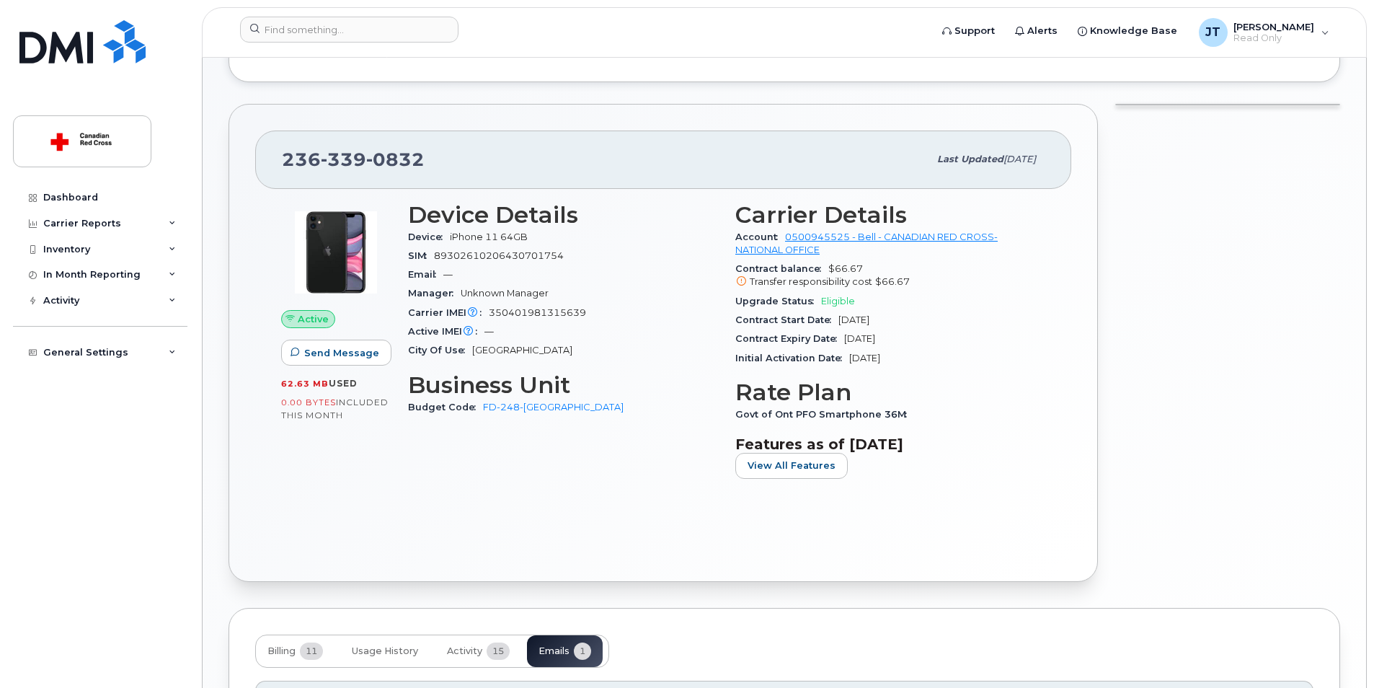
scroll to position [372, 0]
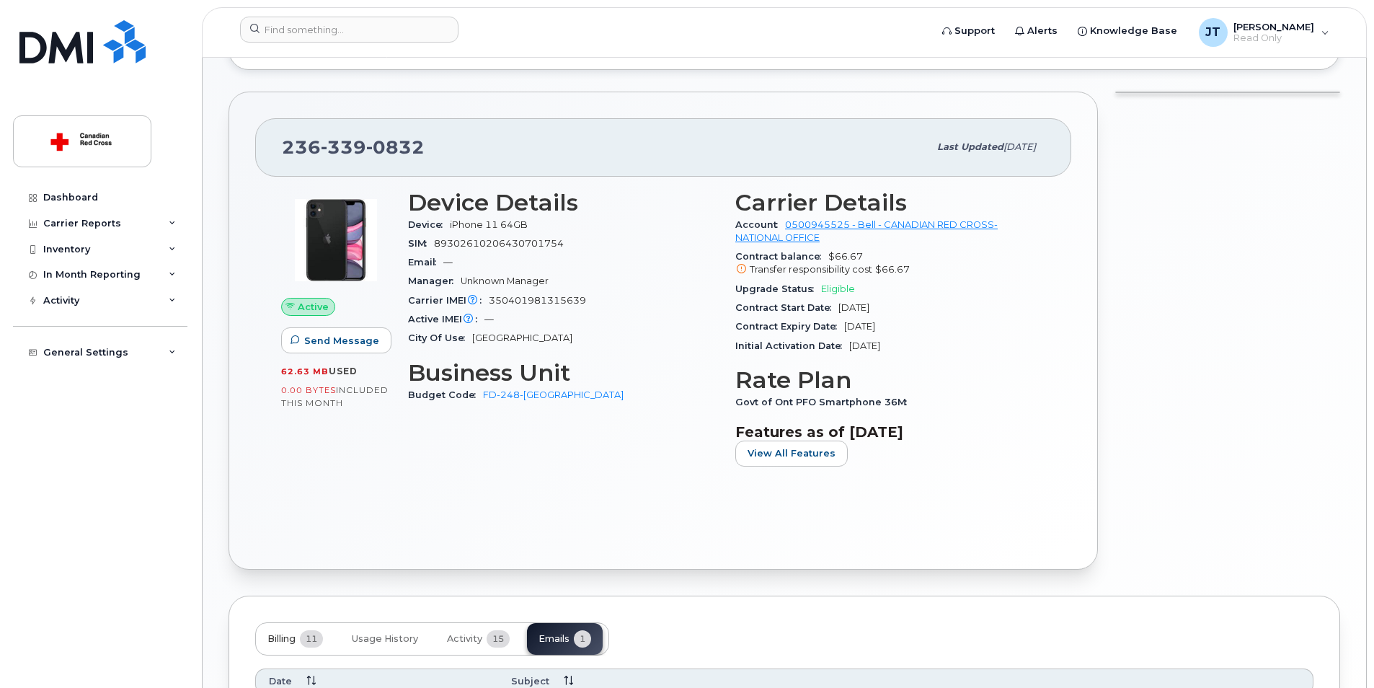
click at [313, 647] on span "11" at bounding box center [311, 638] width 23 height 17
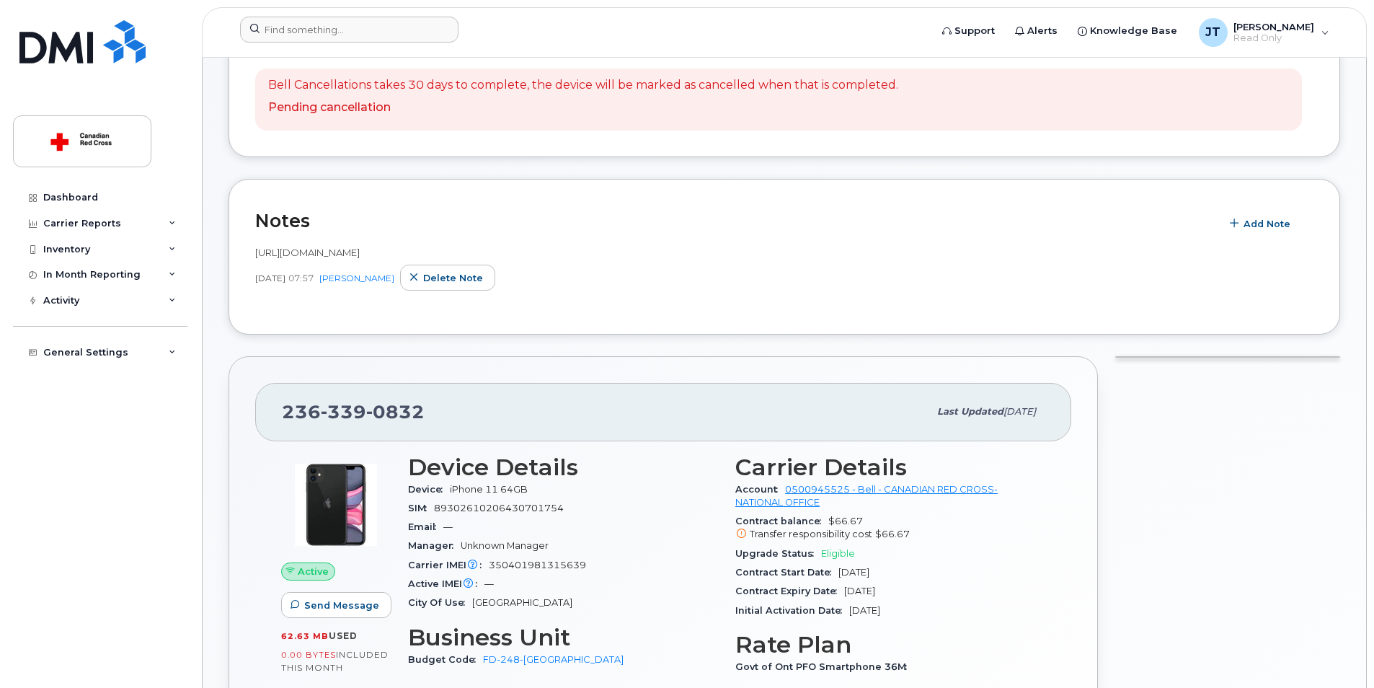
scroll to position [84, 0]
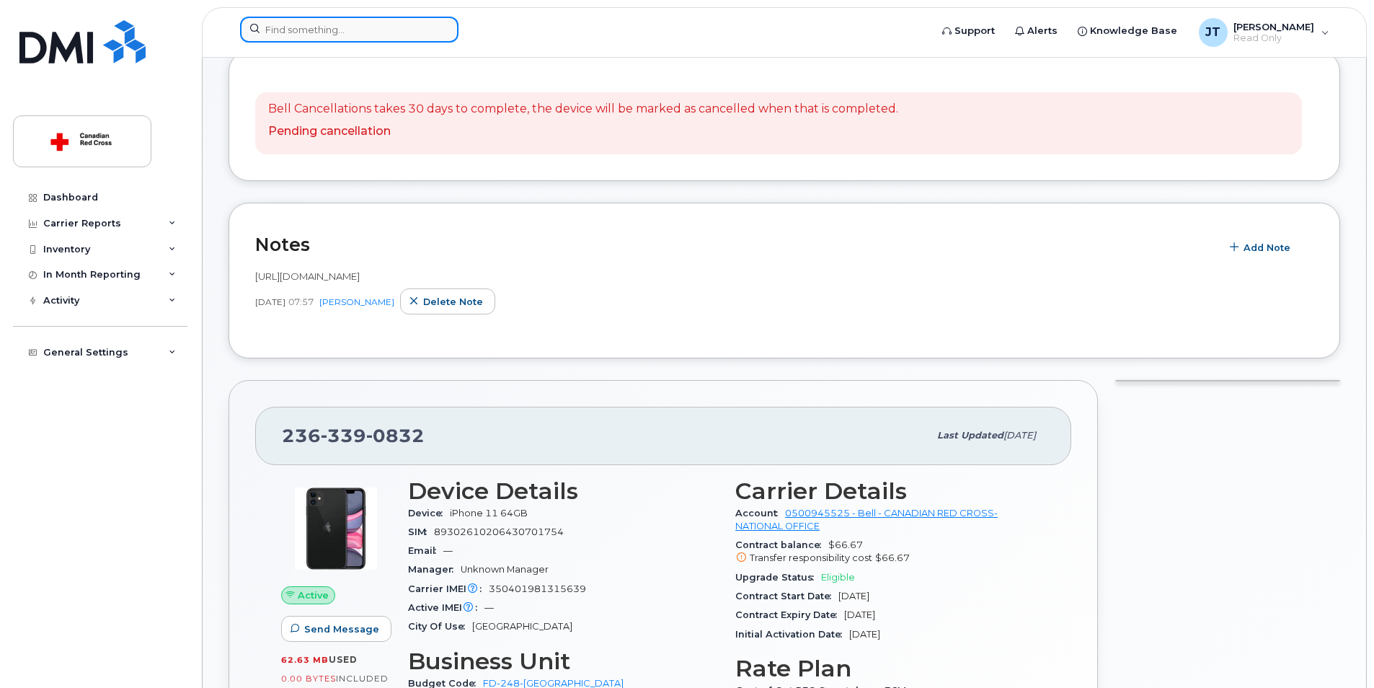
click at [371, 32] on input at bounding box center [349, 30] width 218 height 26
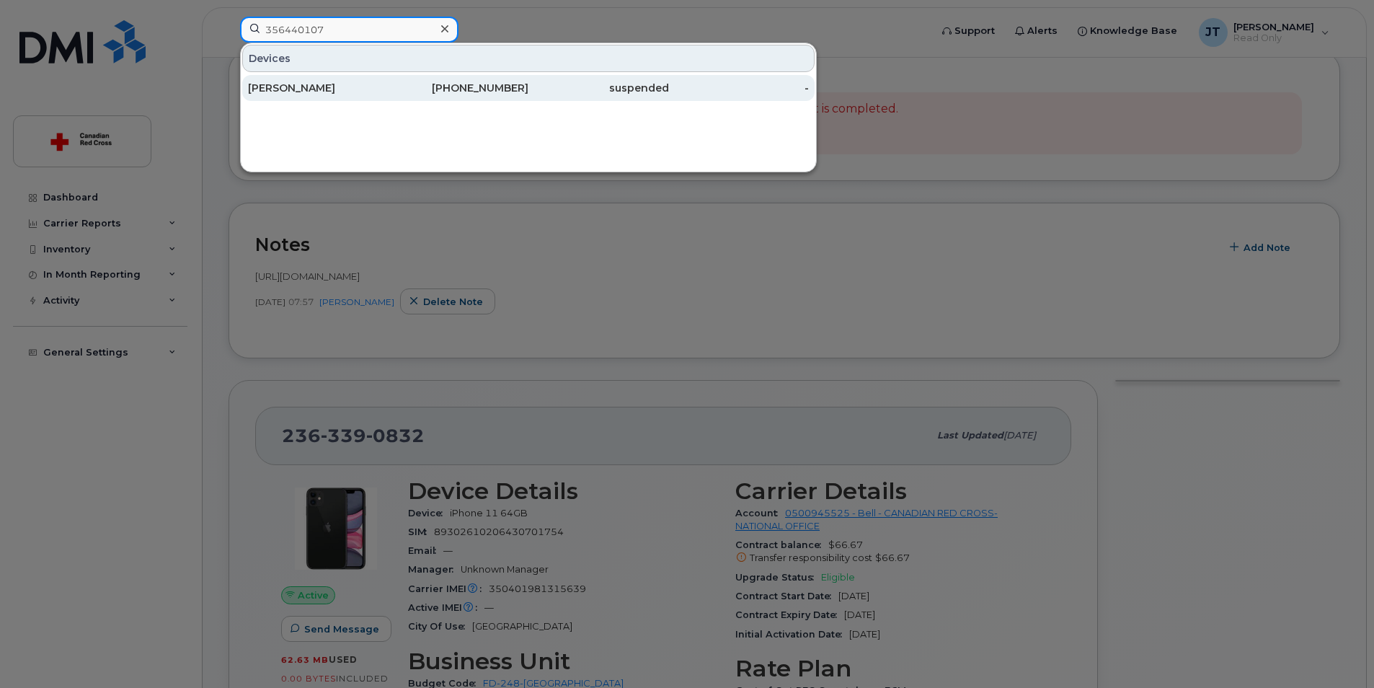
type input "356440107"
click at [384, 94] on div "Kellyann Meloche" at bounding box center [318, 88] width 141 height 14
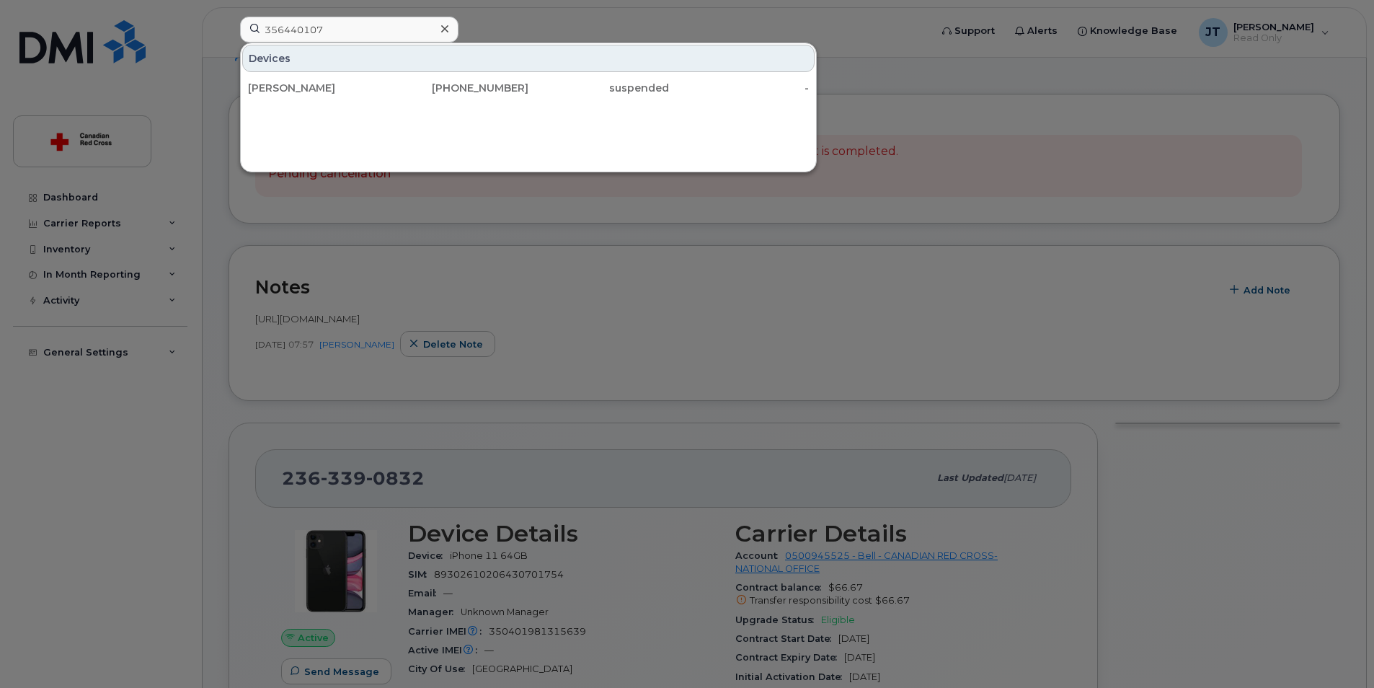
scroll to position [0, 0]
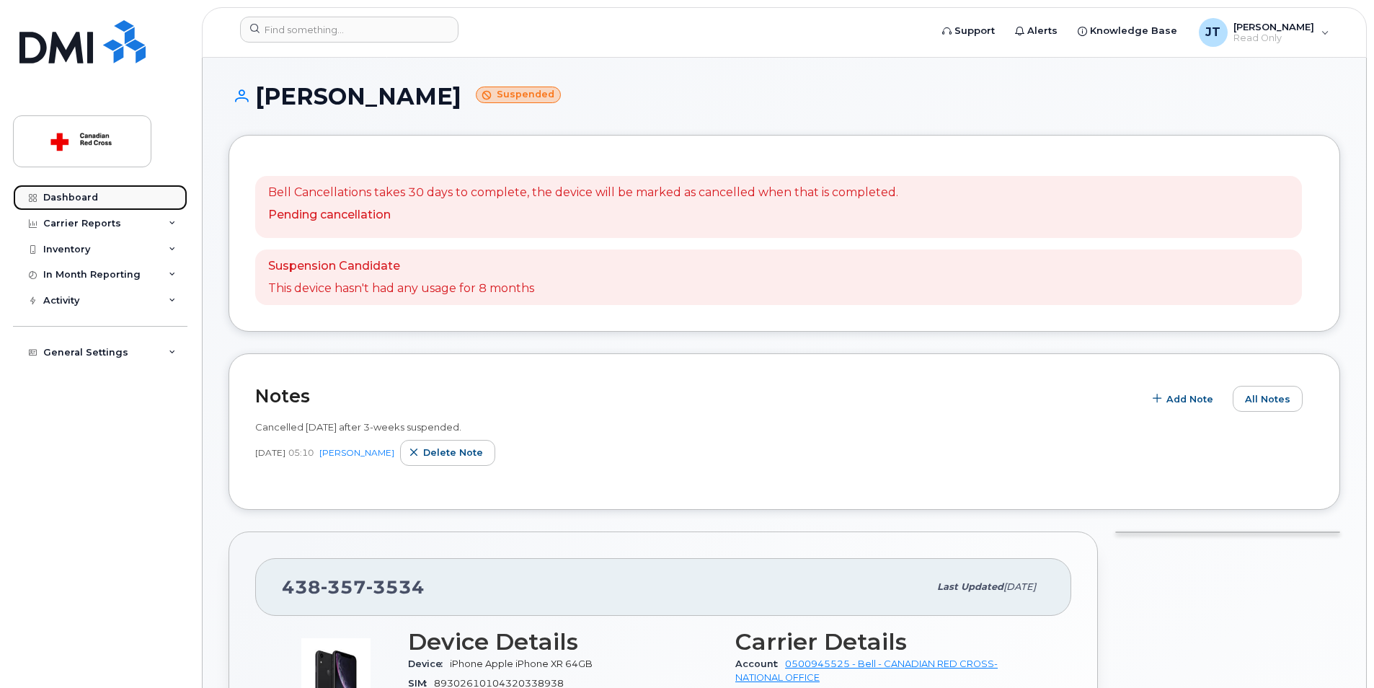
click at [76, 198] on div "Dashboard" at bounding box center [70, 198] width 55 height 12
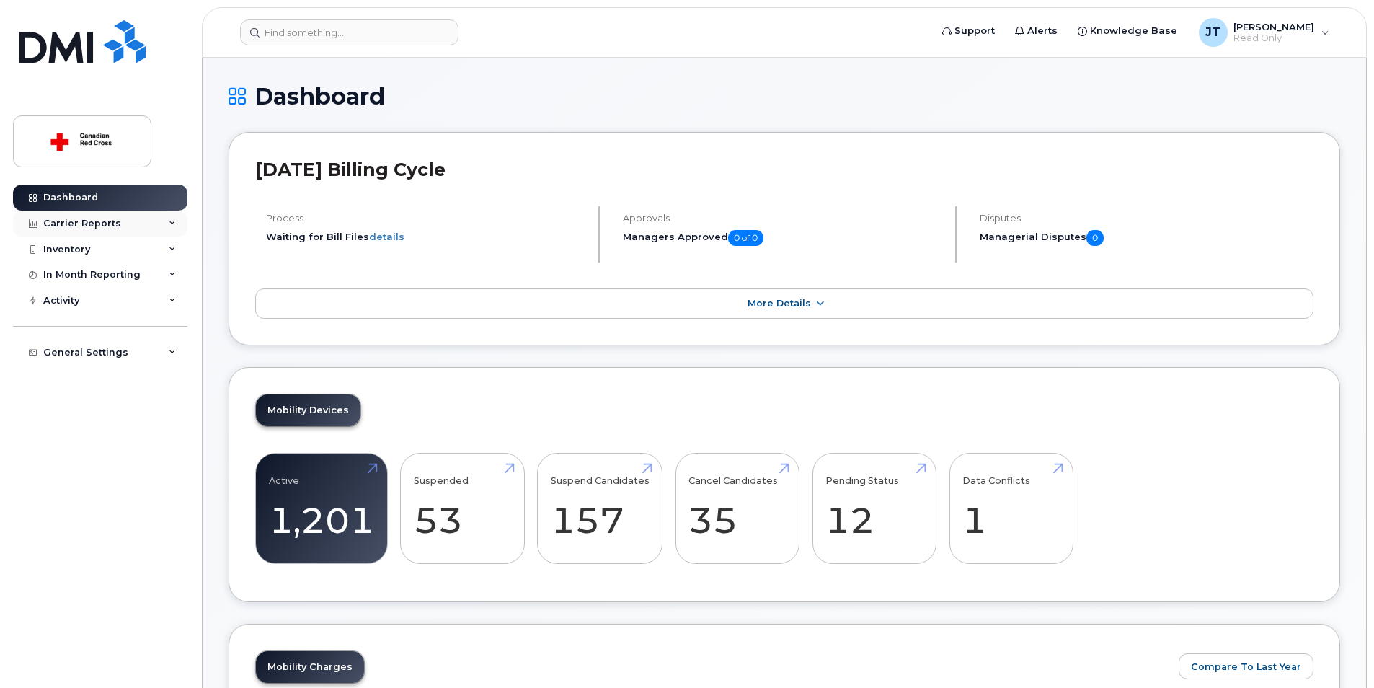
click at [146, 213] on div "Carrier Reports" at bounding box center [100, 224] width 174 height 26
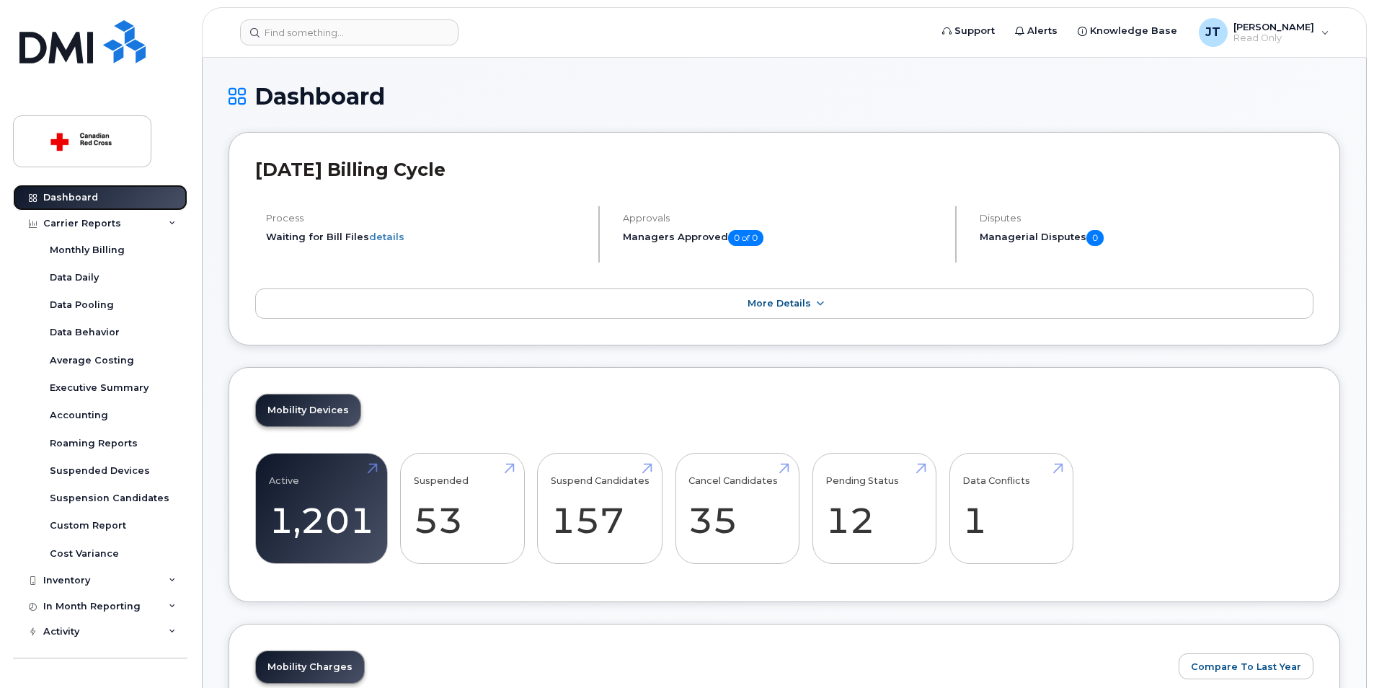
click at [123, 203] on link "Dashboard" at bounding box center [100, 198] width 174 height 26
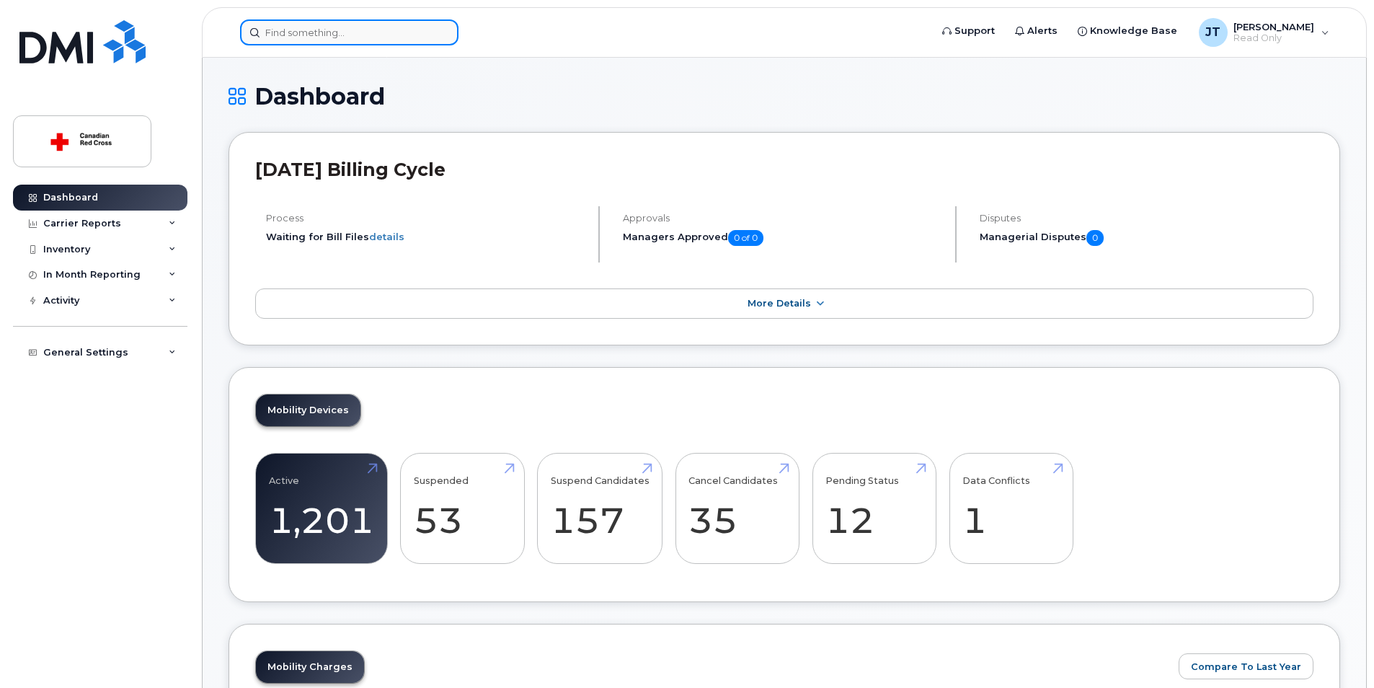
drag, startPoint x: 336, startPoint y: 14, endPoint x: 329, endPoint y: 22, distance: 10.7
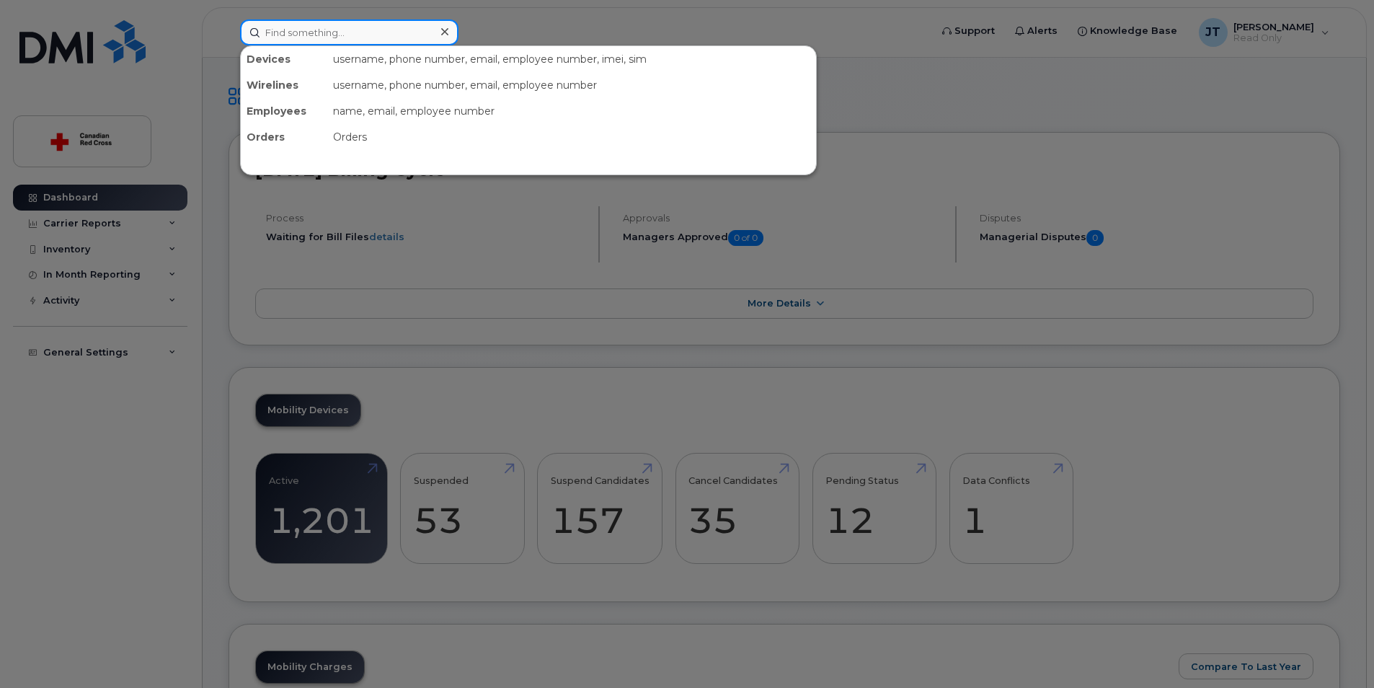
paste input "250-661-1805"
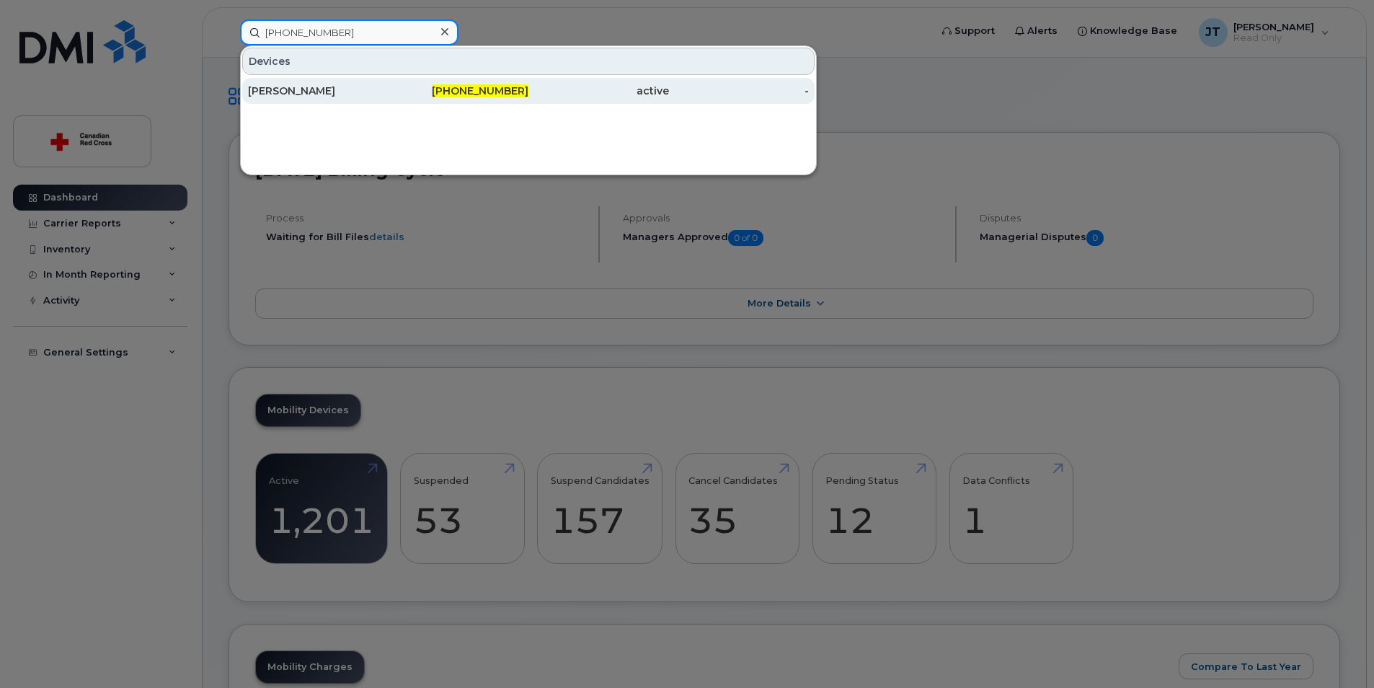
type input "250-661-1805"
click at [358, 92] on div "[PERSON_NAME]" at bounding box center [318, 91] width 141 height 14
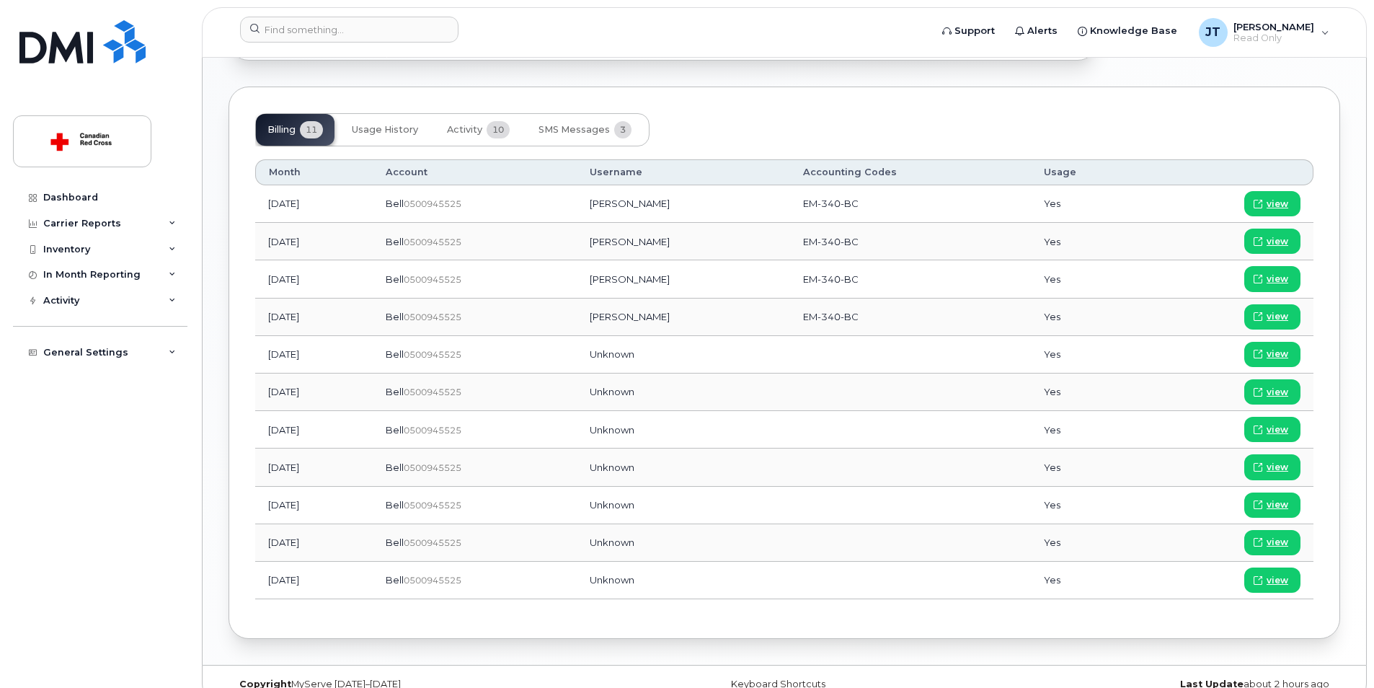
scroll to position [714, 0]
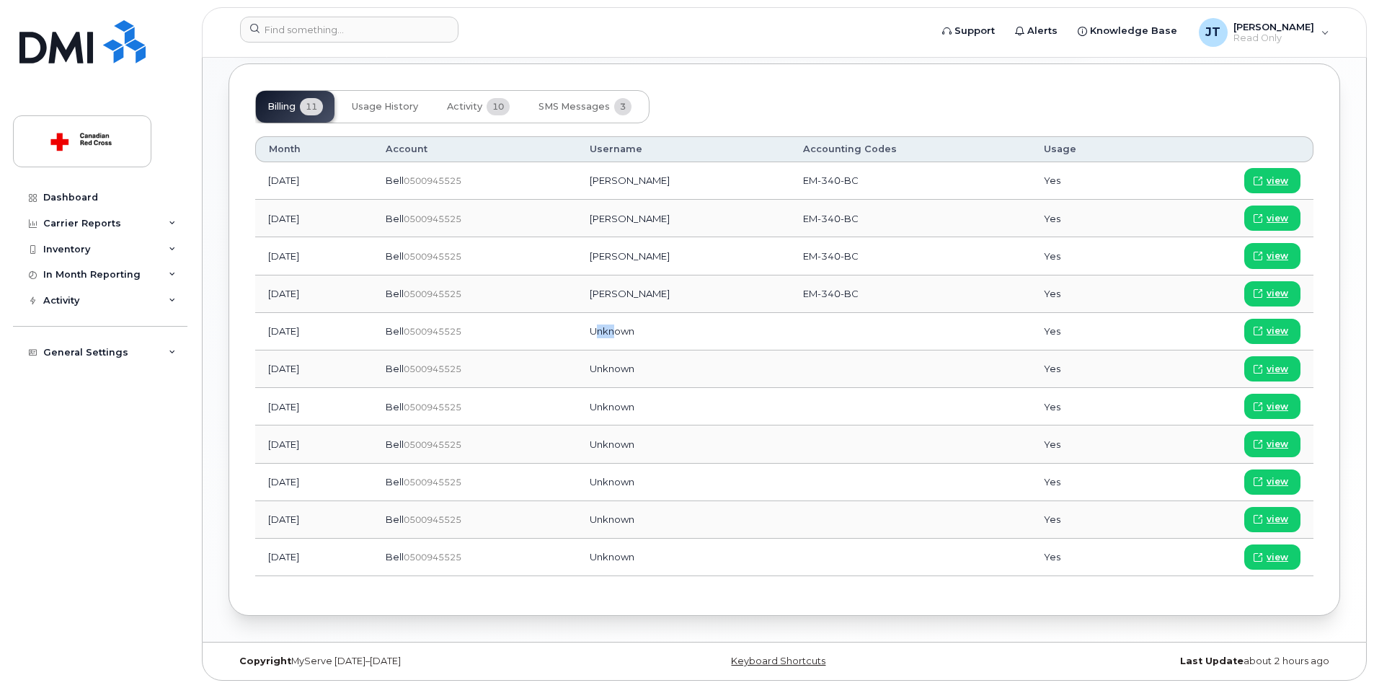
drag, startPoint x: 642, startPoint y: 328, endPoint x: 659, endPoint y: 348, distance: 26.1
click at [659, 348] on td "Unknown" at bounding box center [683, 331] width 213 height 37
drag, startPoint x: 659, startPoint y: 348, endPoint x: 634, endPoint y: 341, distance: 26.2
click at [634, 341] on td "Unknown" at bounding box center [683, 331] width 213 height 37
click at [480, 102] on span "Activity" at bounding box center [464, 107] width 35 height 12
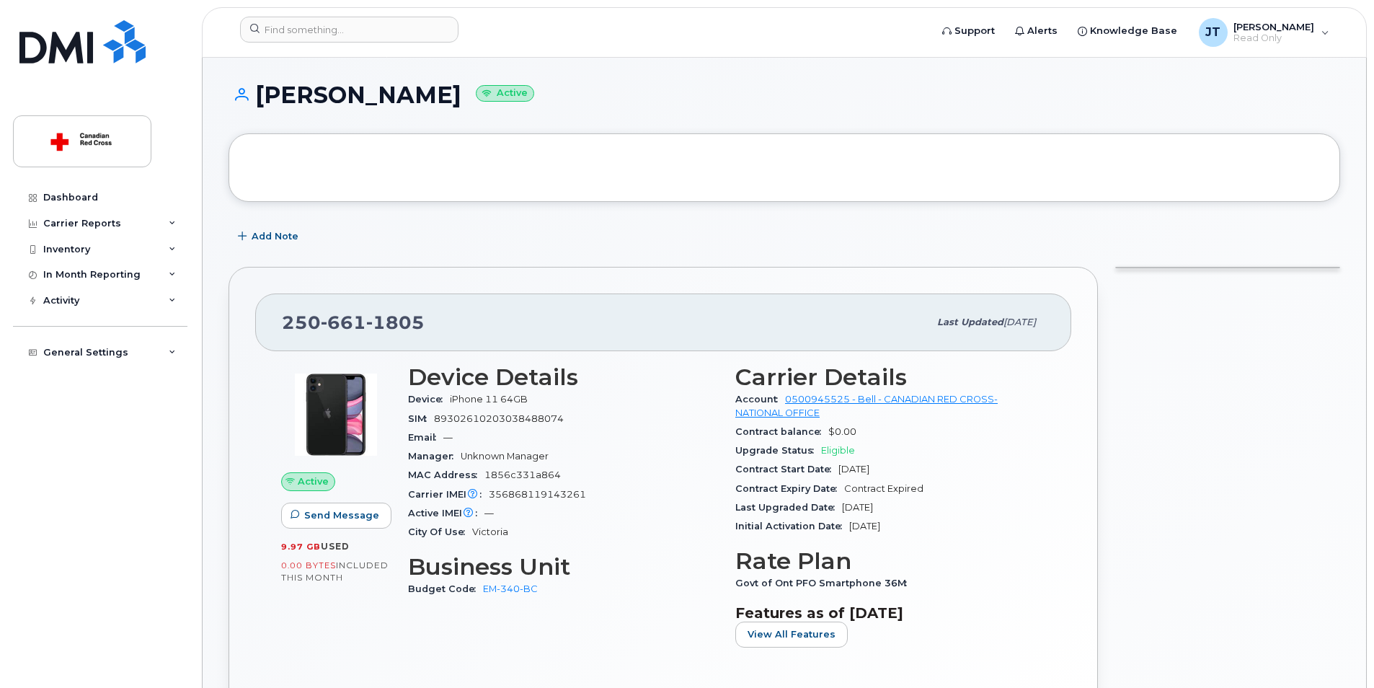
scroll to position [0, 0]
